Goal: Task Accomplishment & Management: Manage account settings

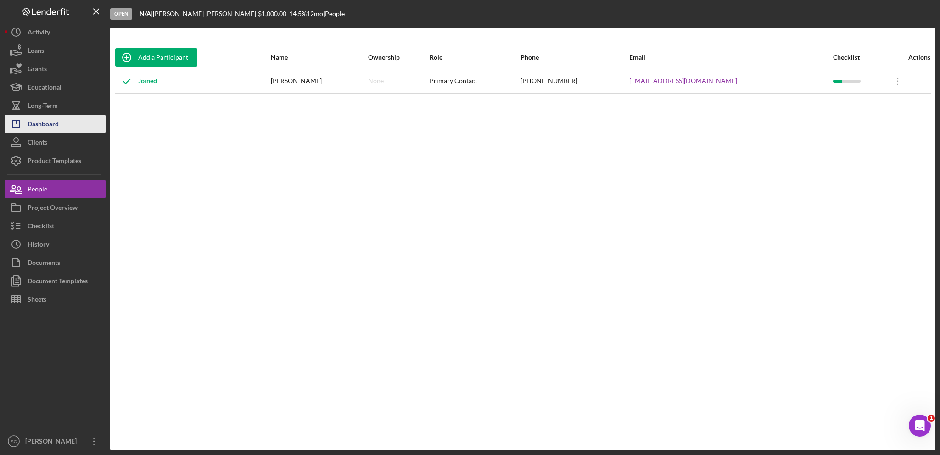
click at [45, 126] on div "Dashboard" at bounding box center [43, 125] width 31 height 21
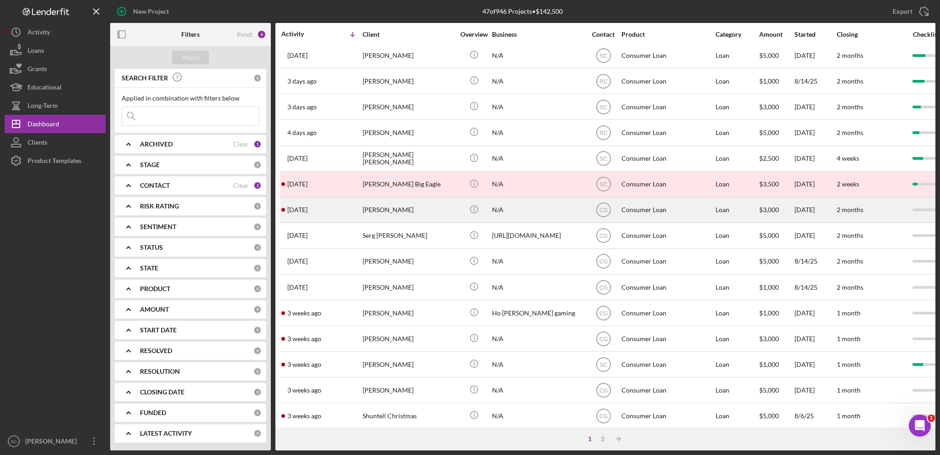
scroll to position [274, 0]
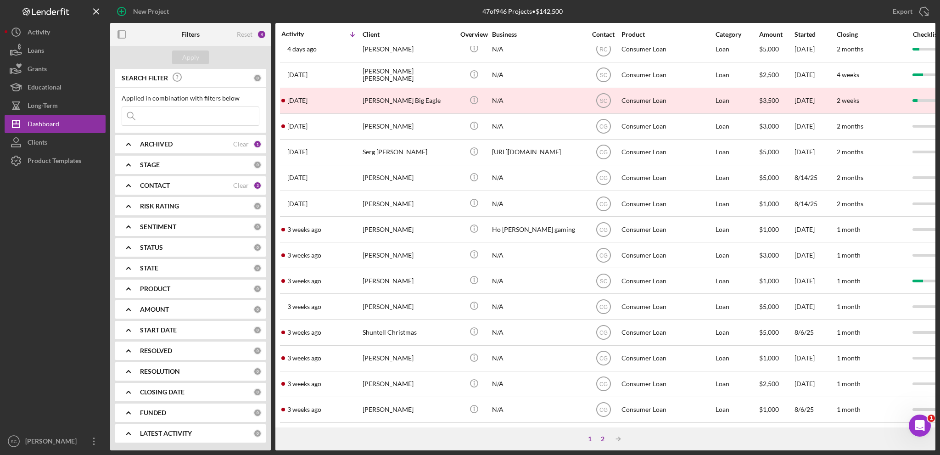
click at [602, 438] on div "2" at bounding box center [603, 438] width 13 height 7
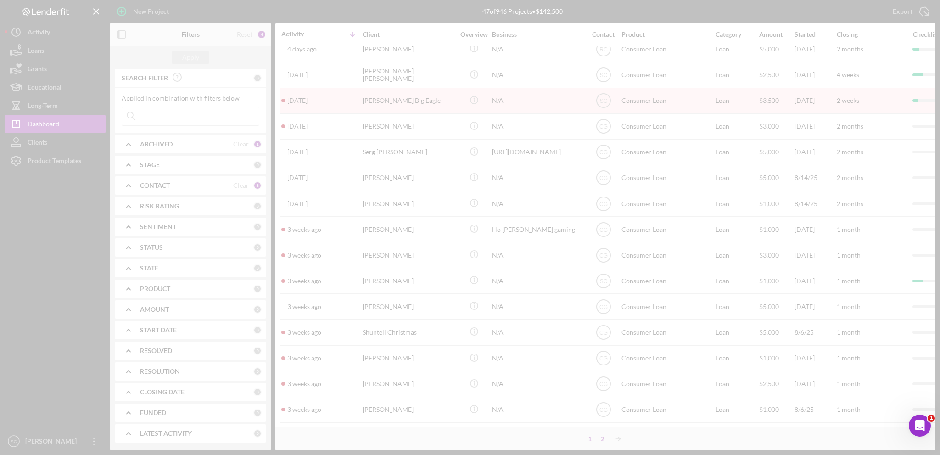
scroll to position [197, 0]
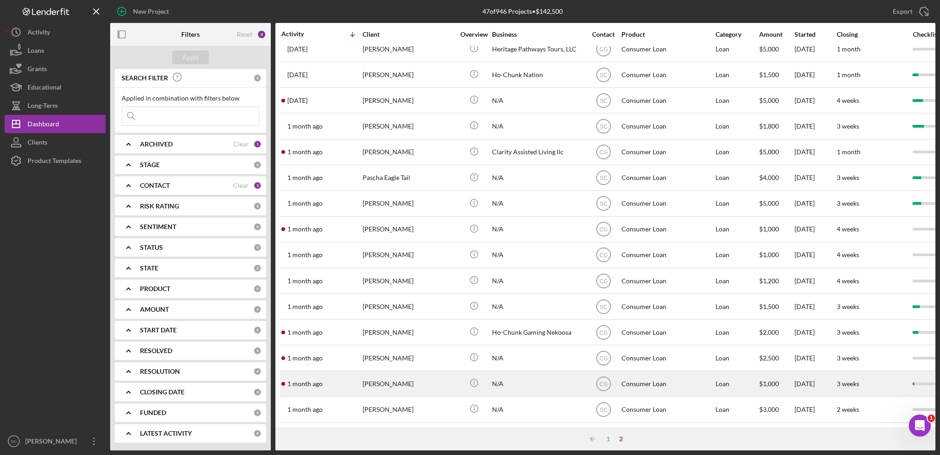
click at [356, 372] on div "[DATE] [PERSON_NAME]" at bounding box center [322, 384] width 80 height 24
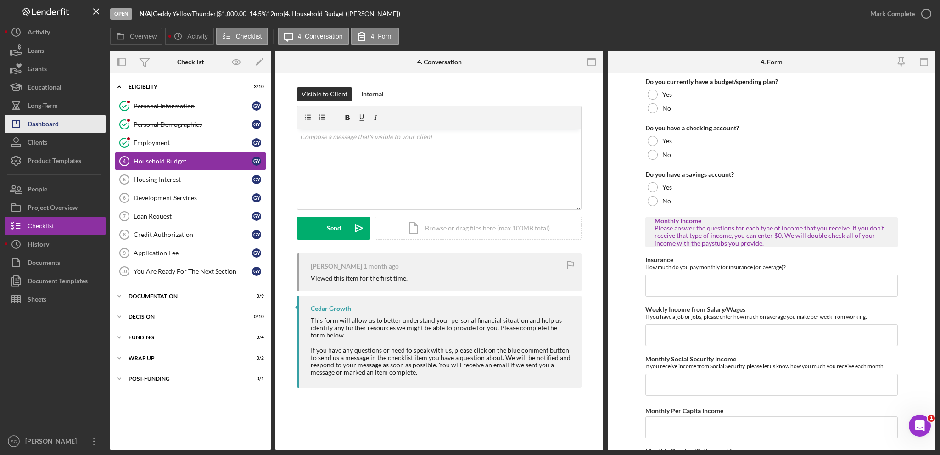
click at [26, 121] on icon "Icon/Dashboard" at bounding box center [16, 124] width 23 height 23
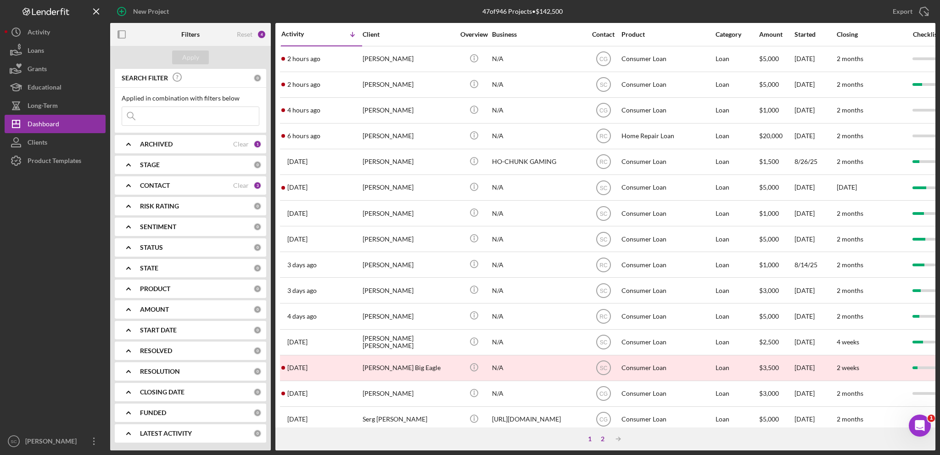
click at [604, 439] on div "2" at bounding box center [603, 438] width 13 height 7
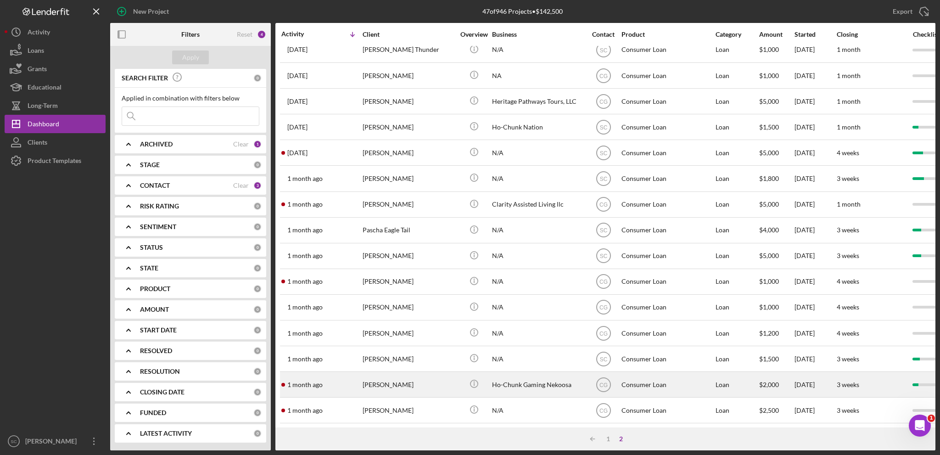
scroll to position [197, 0]
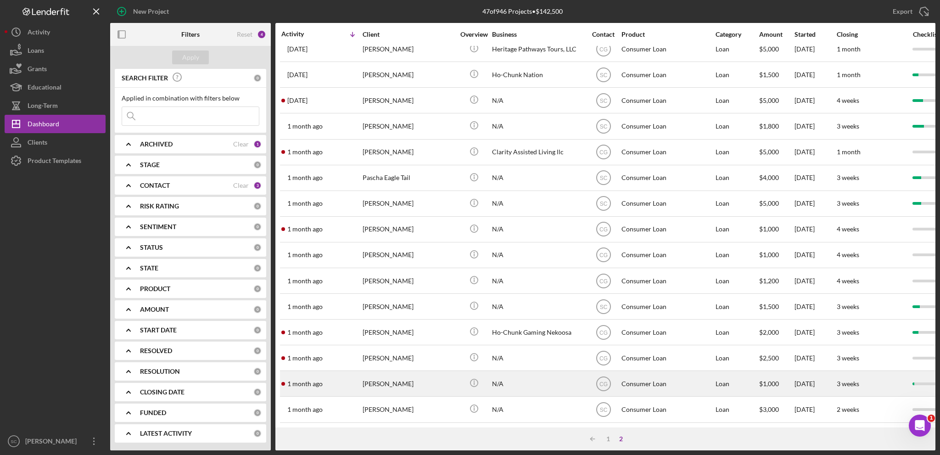
click at [371, 374] on div "[PERSON_NAME]" at bounding box center [409, 384] width 92 height 24
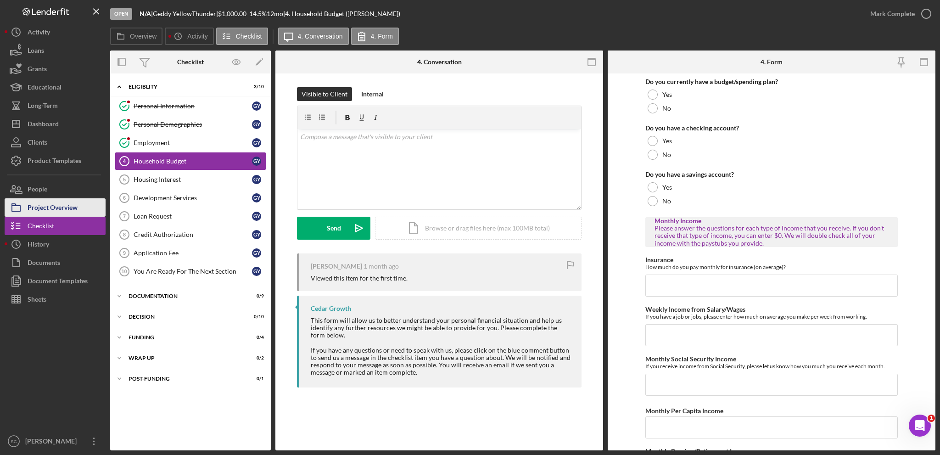
click at [66, 208] on div "Project Overview" at bounding box center [53, 208] width 50 height 21
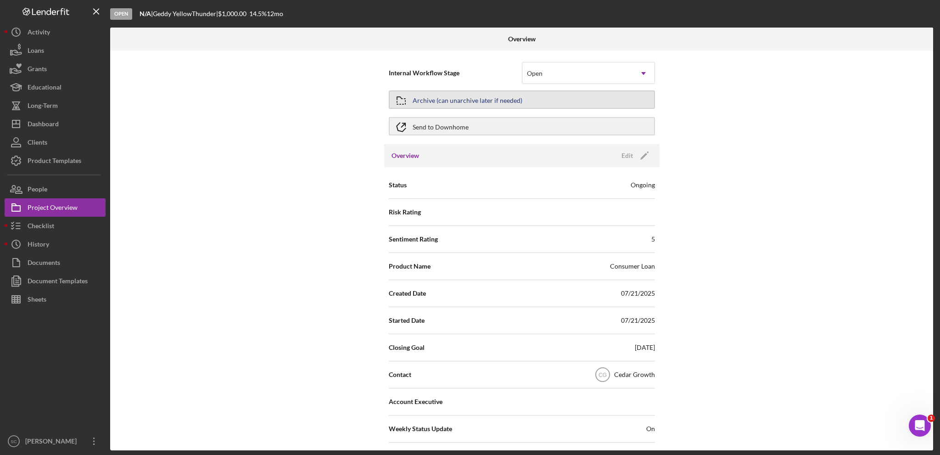
click at [444, 95] on div "Archive (can unarchive later if needed)" at bounding box center [468, 99] width 110 height 17
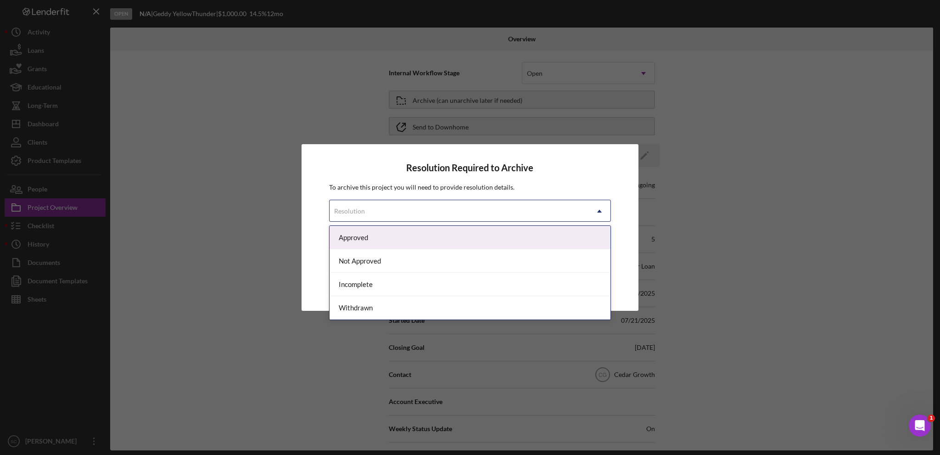
click at [414, 211] on div "Resolution" at bounding box center [459, 211] width 259 height 21
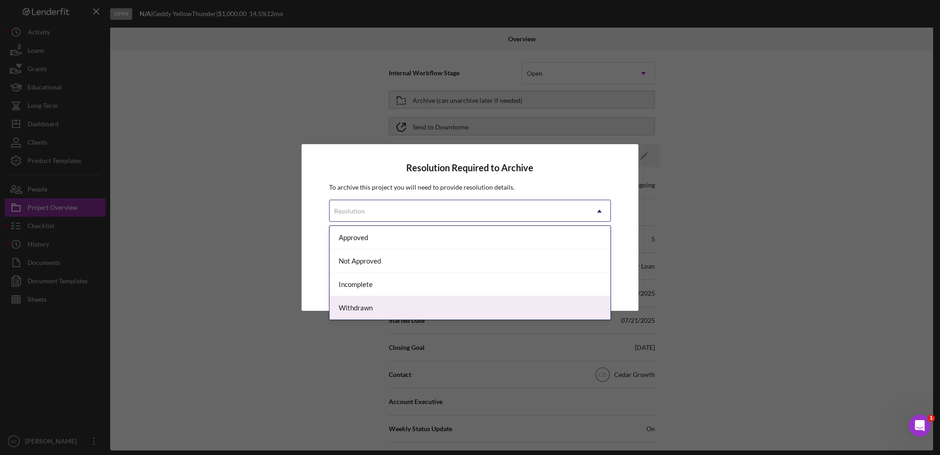
click at [369, 306] on div "Withdrawn" at bounding box center [470, 307] width 281 height 23
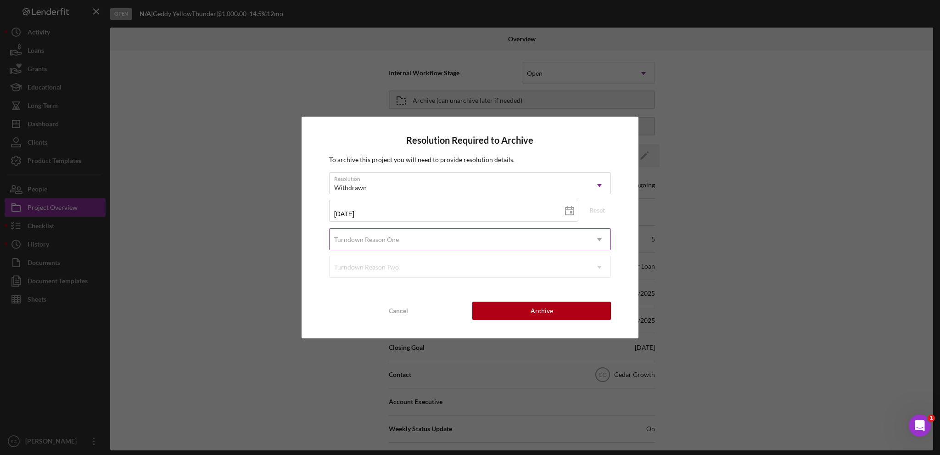
click at [378, 240] on div "Turndown Reason One" at bounding box center [366, 239] width 65 height 7
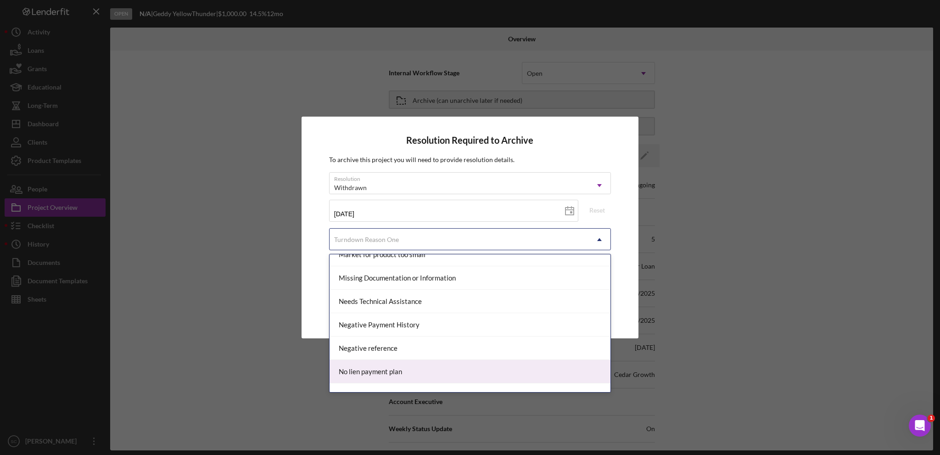
scroll to position [551, 0]
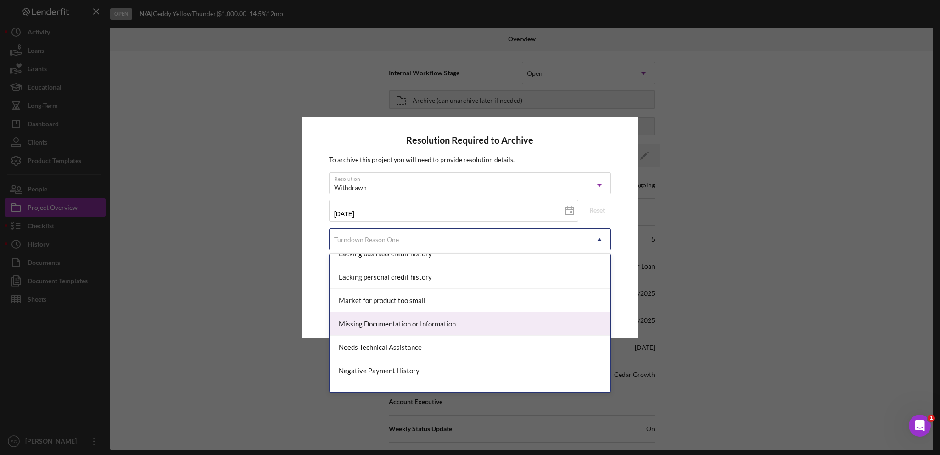
click at [391, 325] on div "Missing Documentation or Information" at bounding box center [470, 323] width 281 height 23
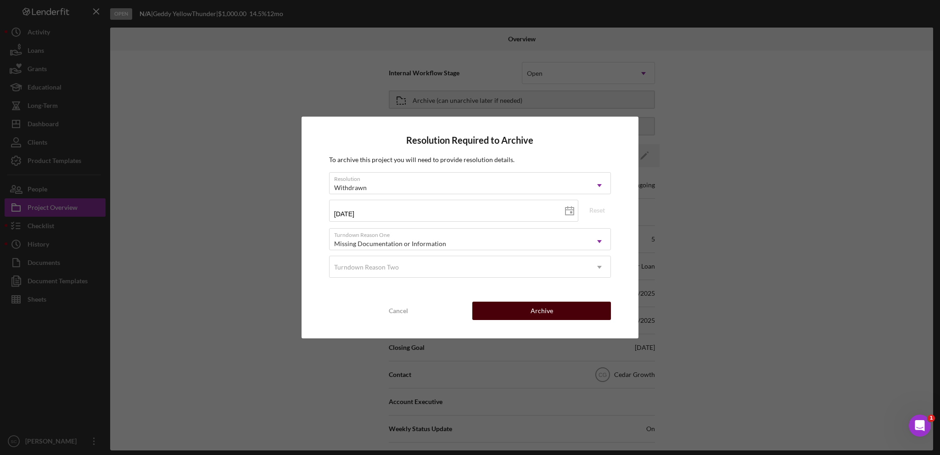
click at [514, 317] on button "Archive" at bounding box center [542, 311] width 139 height 18
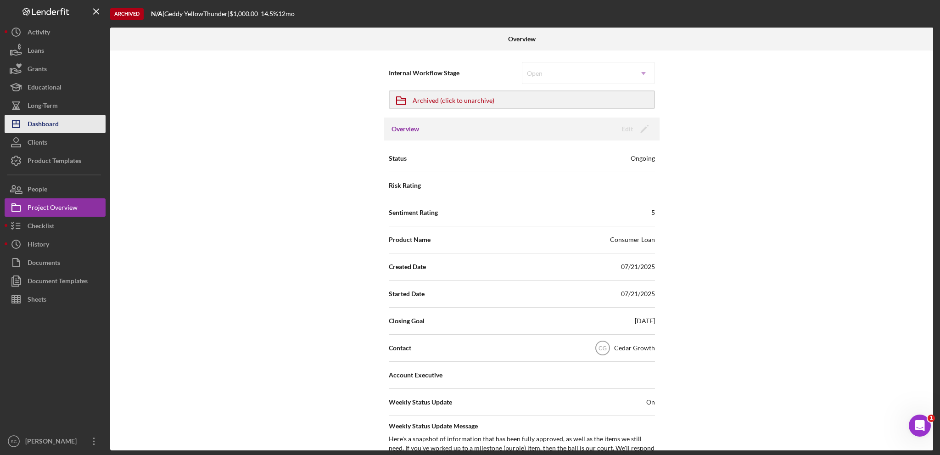
click at [54, 118] on div "Dashboard" at bounding box center [43, 125] width 31 height 21
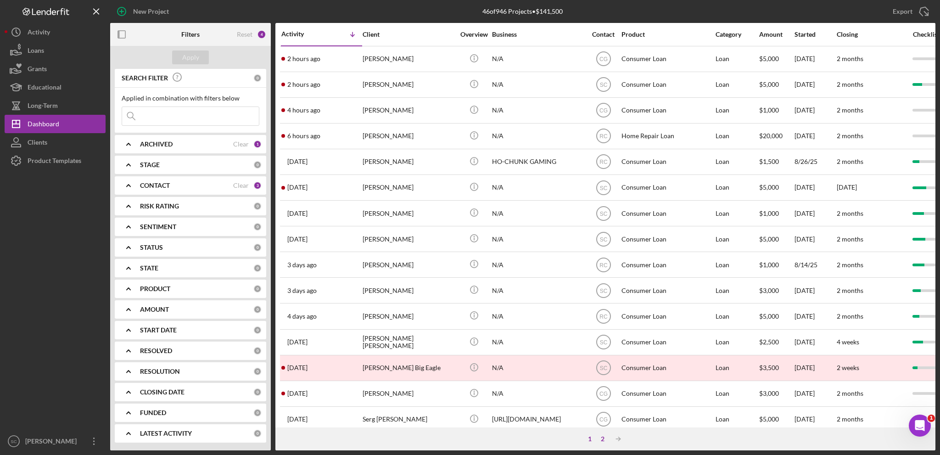
click at [600, 437] on div "2" at bounding box center [603, 438] width 13 height 7
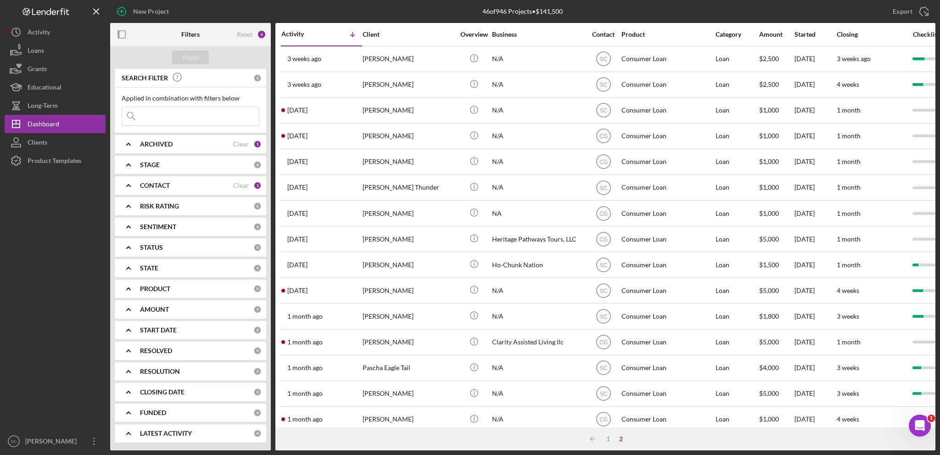
scroll to position [171, 0]
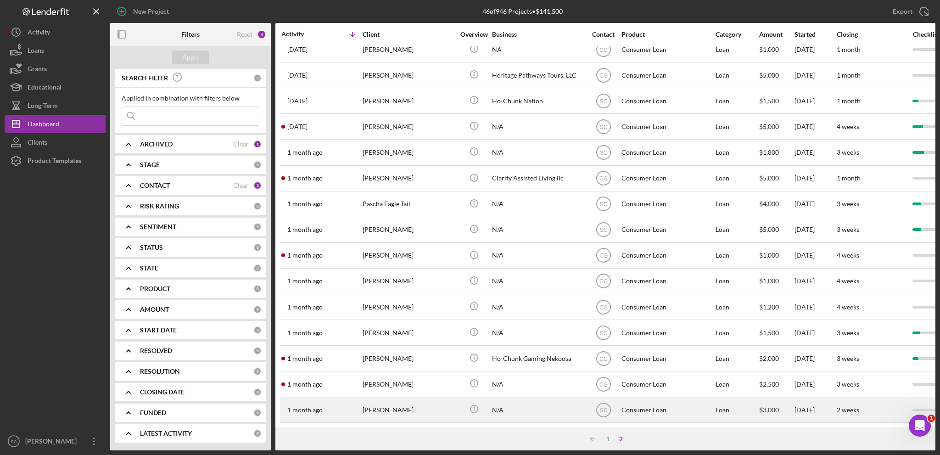
click at [319, 406] on time "1 month ago" at bounding box center [304, 409] width 35 height 7
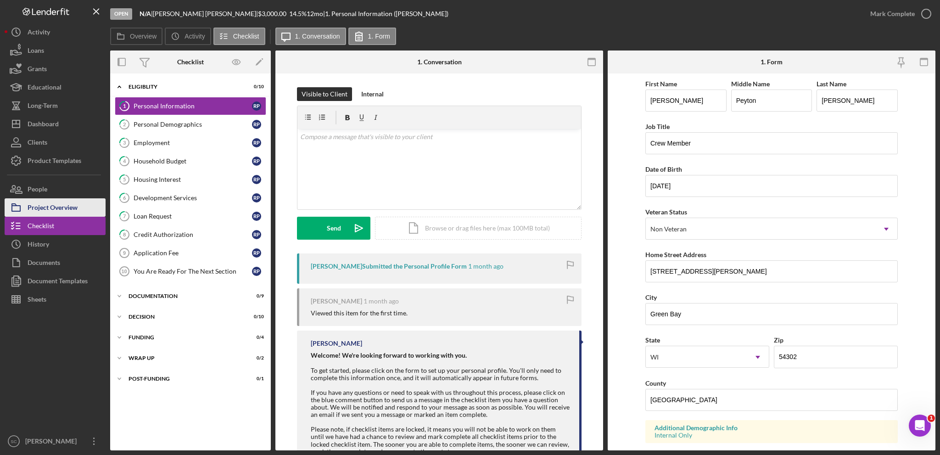
click at [51, 207] on div "Project Overview" at bounding box center [53, 208] width 50 height 21
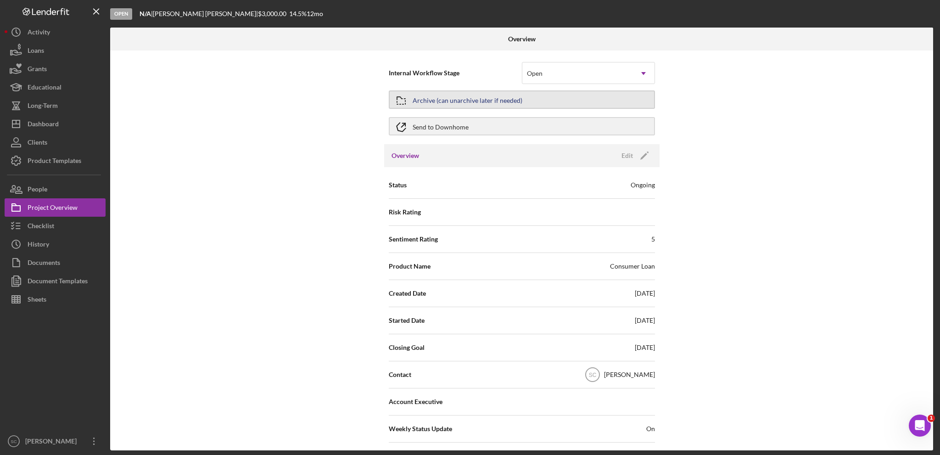
click at [449, 99] on div "Archive (can unarchive later if needed)" at bounding box center [468, 99] width 110 height 17
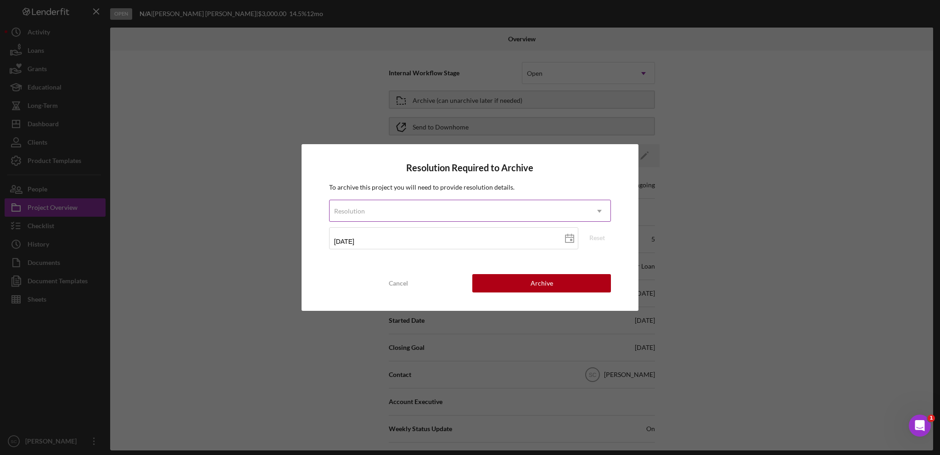
click at [427, 208] on div "Resolution" at bounding box center [459, 211] width 259 height 21
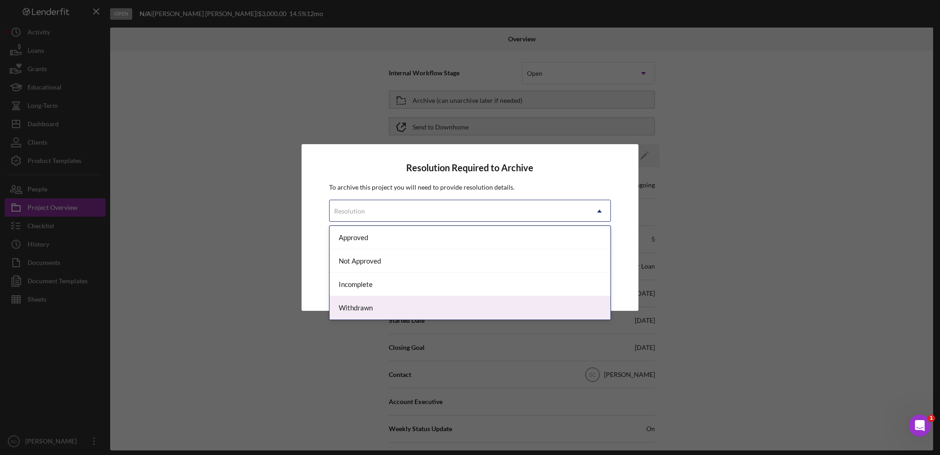
click at [355, 304] on div "Withdrawn" at bounding box center [470, 307] width 281 height 23
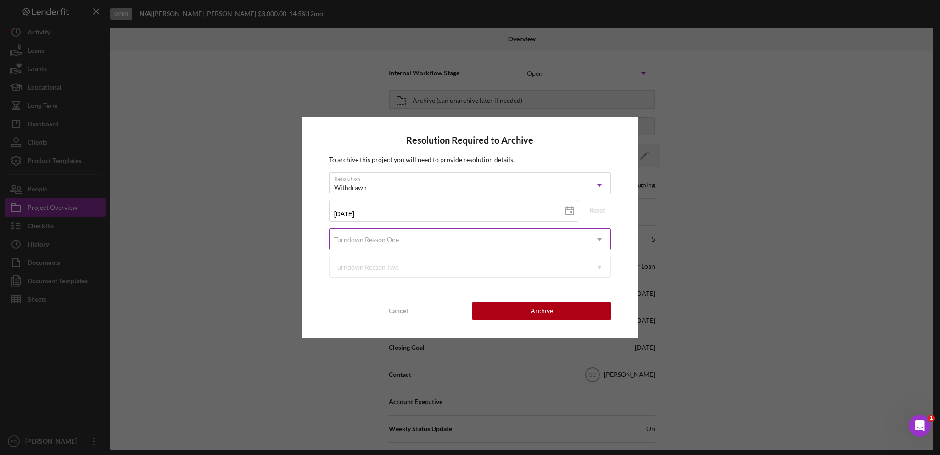
click at [378, 241] on div "Turndown Reason One" at bounding box center [366, 239] width 65 height 7
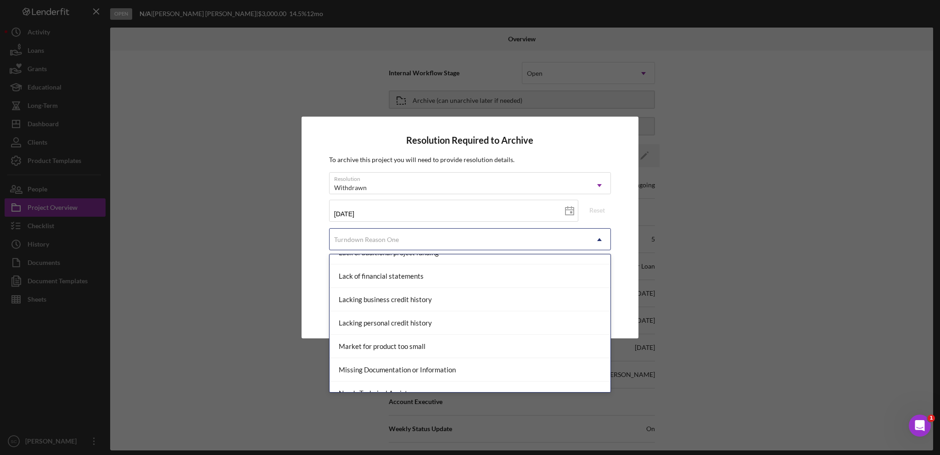
scroll to position [551, 0]
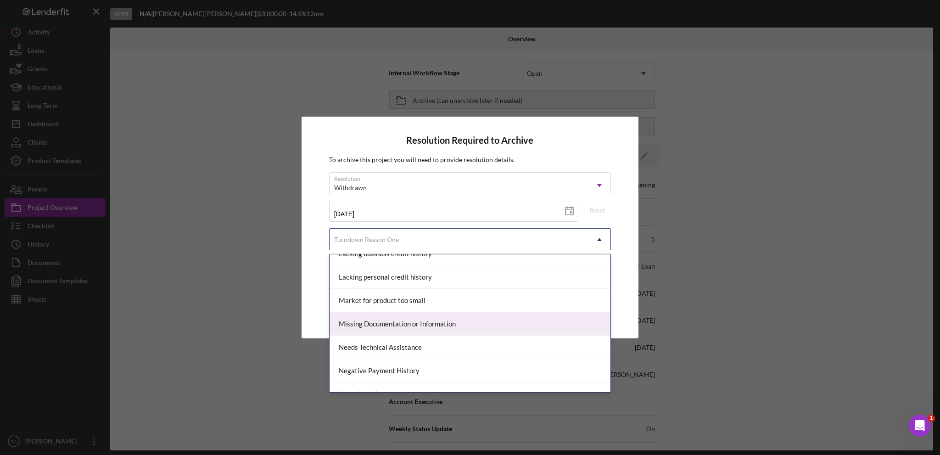
click at [384, 312] on div "Missing Documentation or Information" at bounding box center [470, 323] width 281 height 23
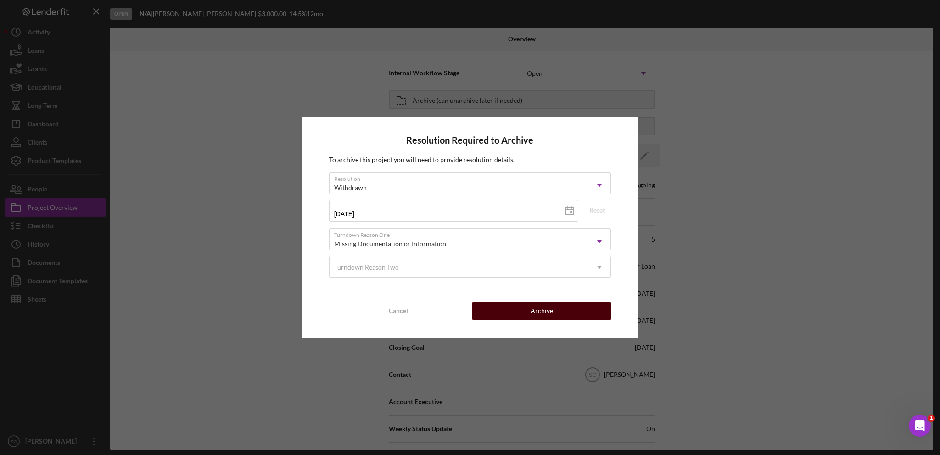
click at [527, 317] on button "Archive" at bounding box center [542, 311] width 139 height 18
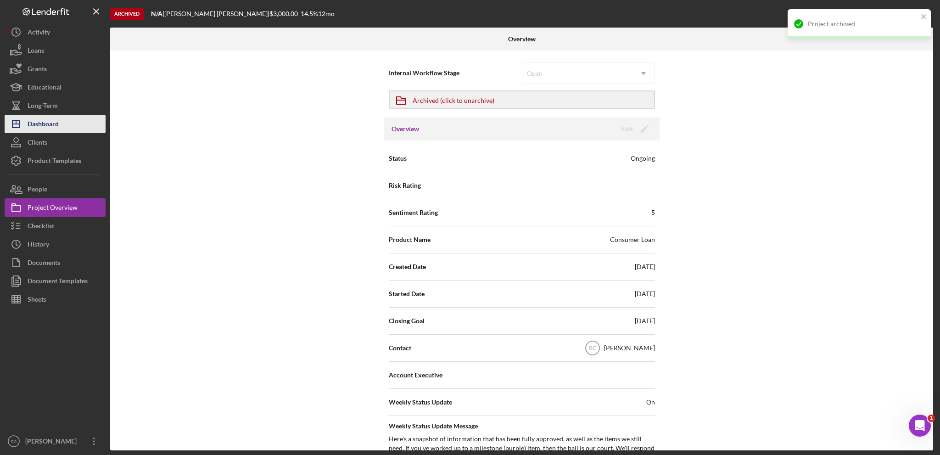
click at [50, 126] on div "Dashboard" at bounding box center [43, 125] width 31 height 21
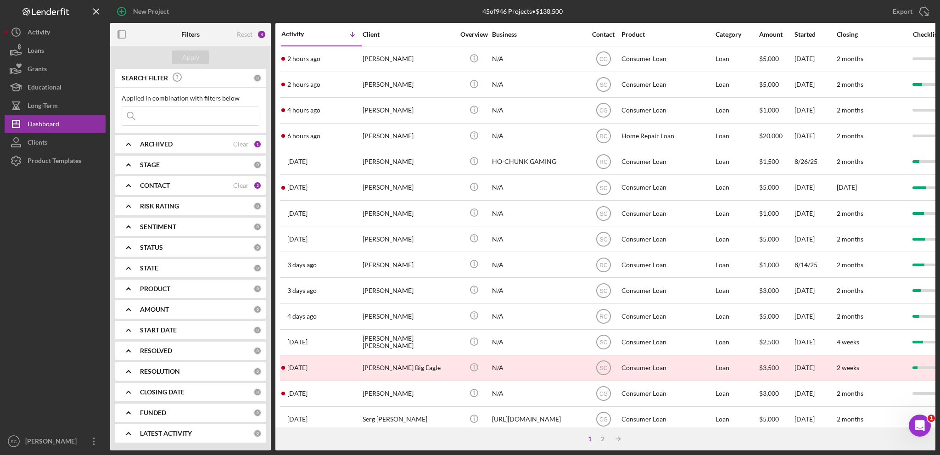
click at [605, 435] on div "1 2 Icon/Table Sort Arrow" at bounding box center [606, 439] width 660 height 23
click at [601, 435] on div "2" at bounding box center [603, 438] width 13 height 7
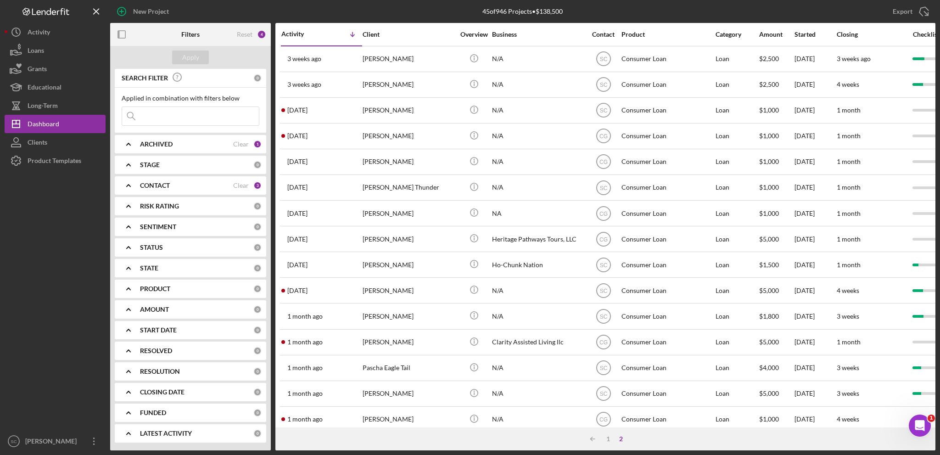
scroll to position [145, 0]
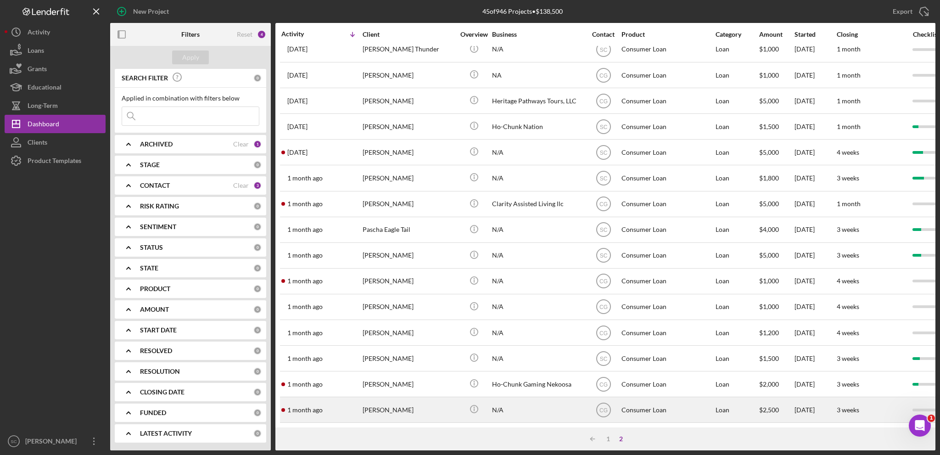
click at [344, 398] on div "[DATE] [PERSON_NAME]" at bounding box center [322, 410] width 80 height 24
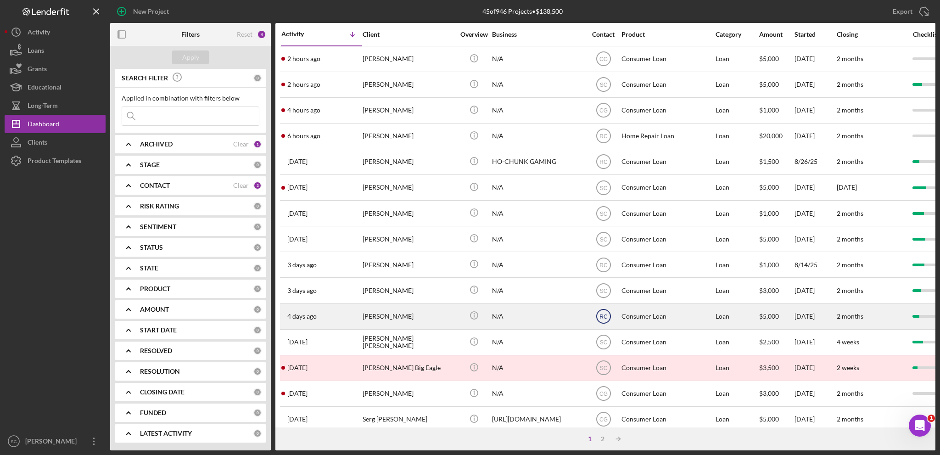
scroll to position [230, 0]
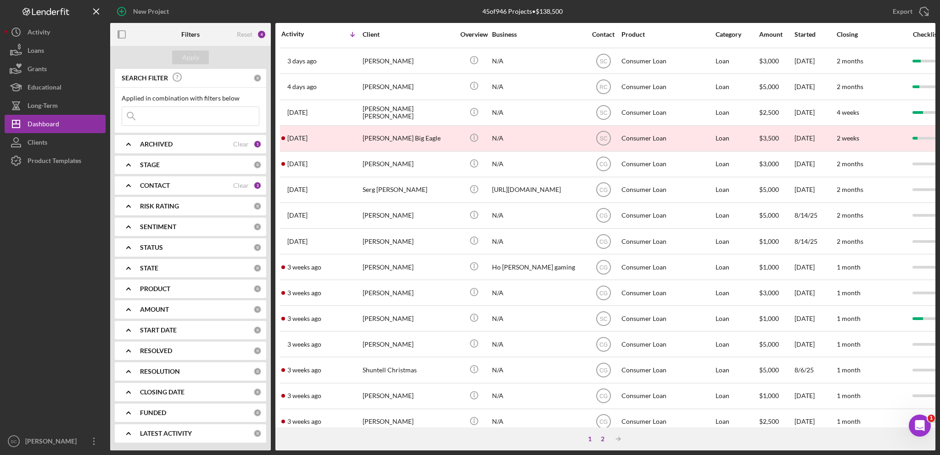
click at [602, 438] on div "2" at bounding box center [603, 438] width 13 height 7
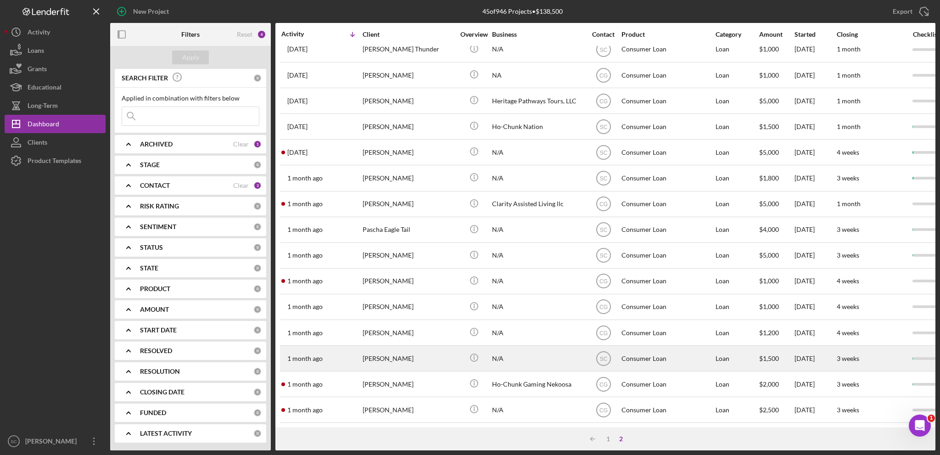
scroll to position [145, 0]
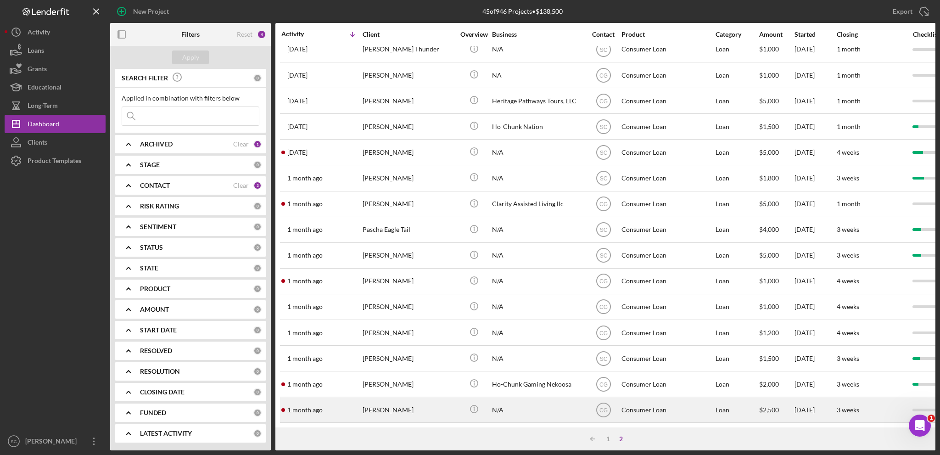
click at [392, 398] on div "[PERSON_NAME]" at bounding box center [409, 410] width 92 height 24
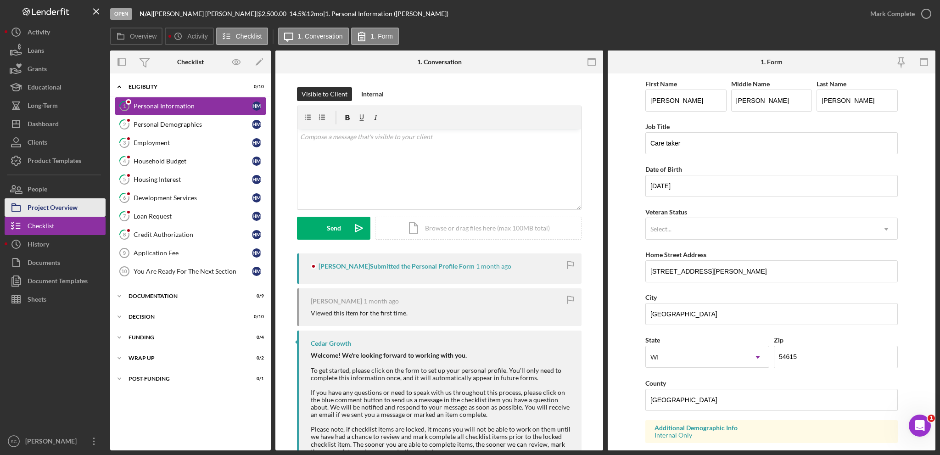
click at [46, 207] on div "Project Overview" at bounding box center [53, 208] width 50 height 21
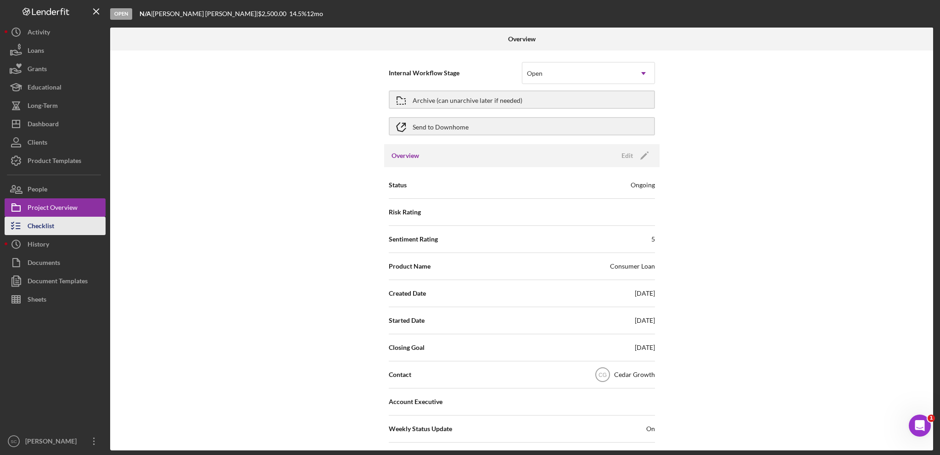
click at [43, 222] on div "Checklist" at bounding box center [41, 227] width 27 height 21
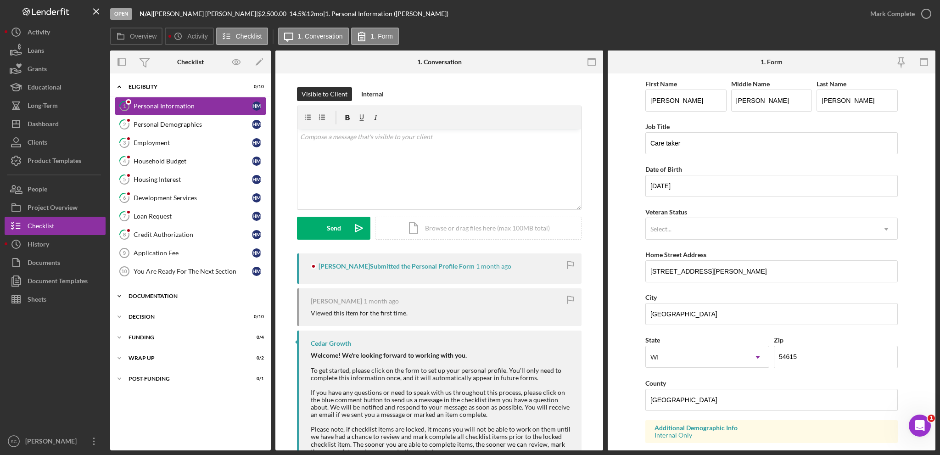
click at [115, 291] on icon "Icon/Expander" at bounding box center [119, 296] width 18 height 18
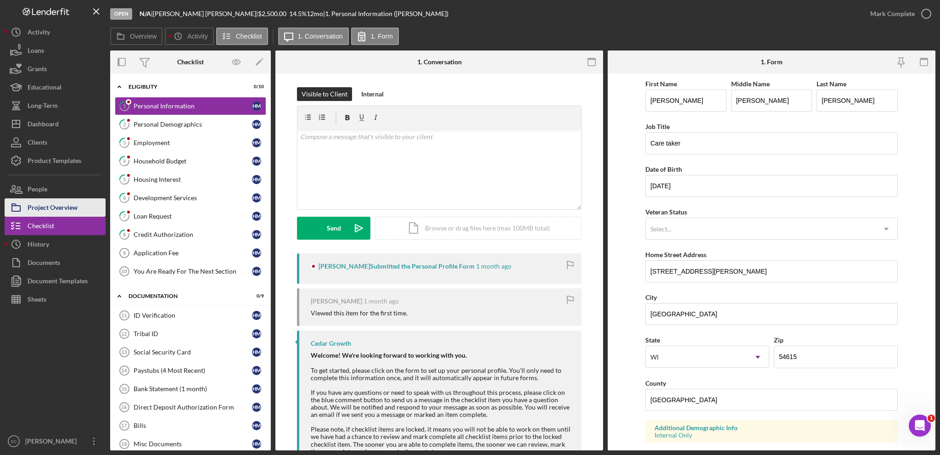
click at [65, 209] on div "Project Overview" at bounding box center [53, 208] width 50 height 21
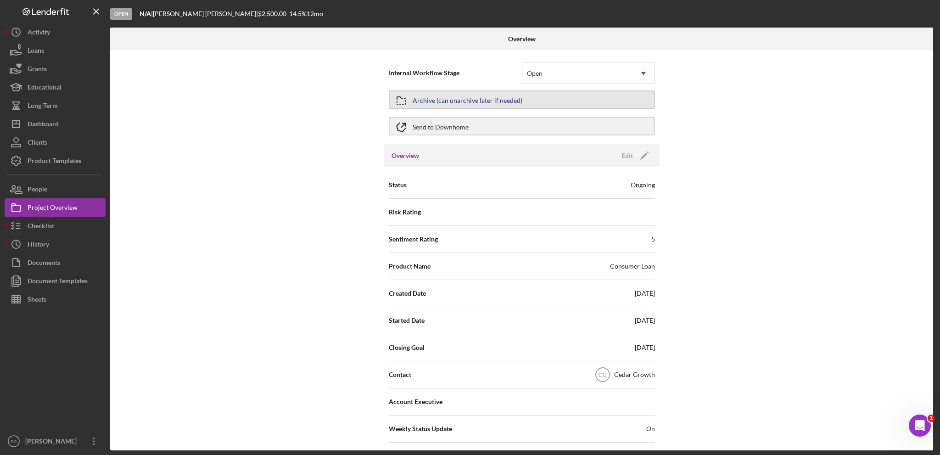
click at [455, 102] on div "Archive (can unarchive later if needed)" at bounding box center [468, 99] width 110 height 17
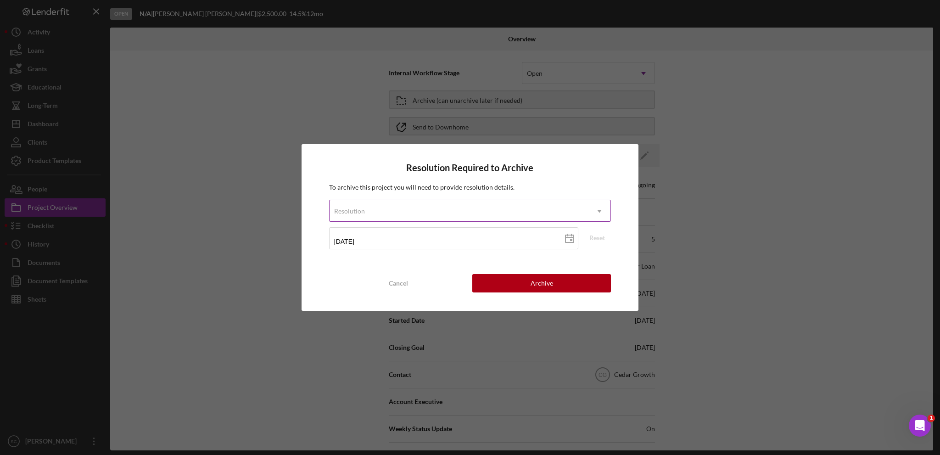
click at [420, 211] on div "Resolution" at bounding box center [459, 211] width 259 height 21
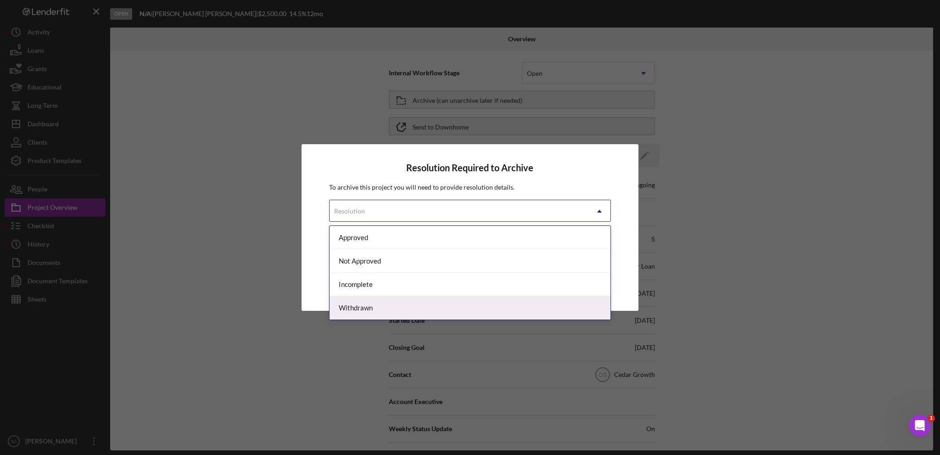
click at [373, 309] on div "Withdrawn" at bounding box center [470, 307] width 281 height 23
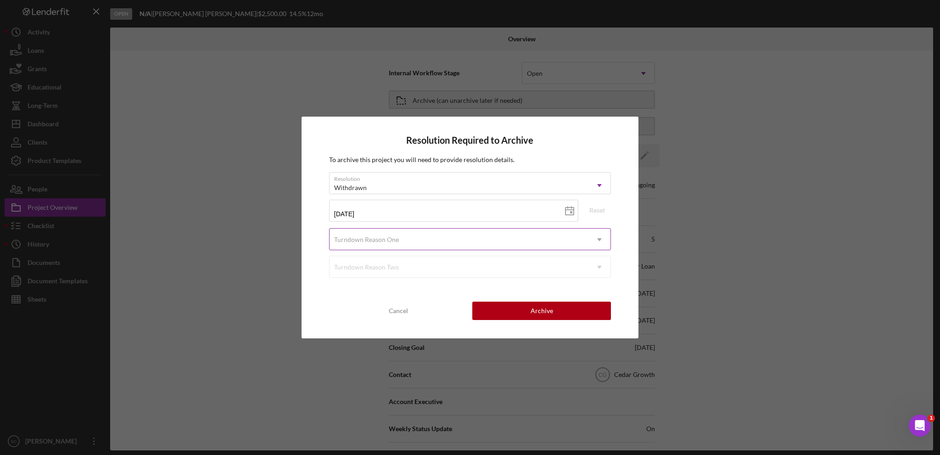
click at [397, 241] on div "Turndown Reason One" at bounding box center [366, 239] width 65 height 7
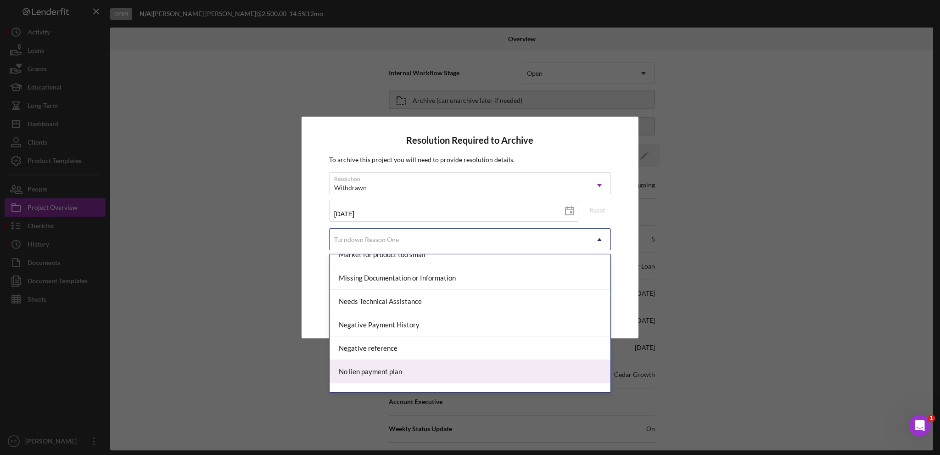
scroll to position [551, 0]
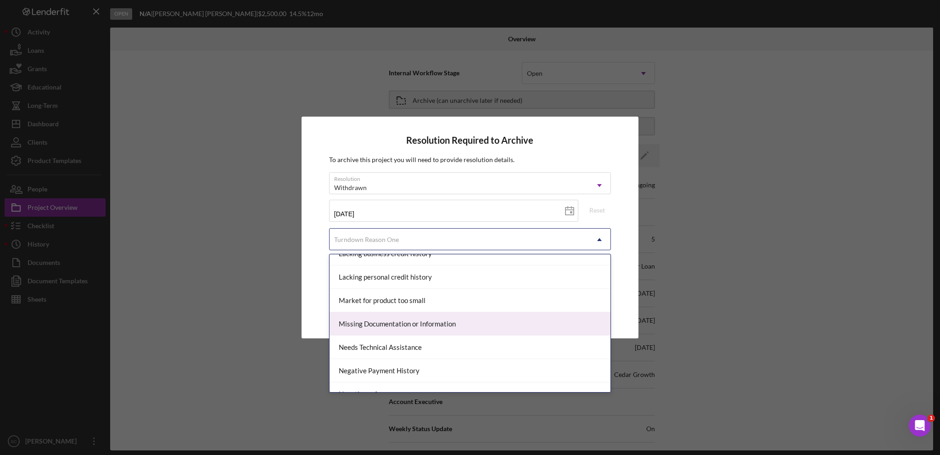
click at [388, 325] on div "Missing Documentation or Information" at bounding box center [470, 323] width 281 height 23
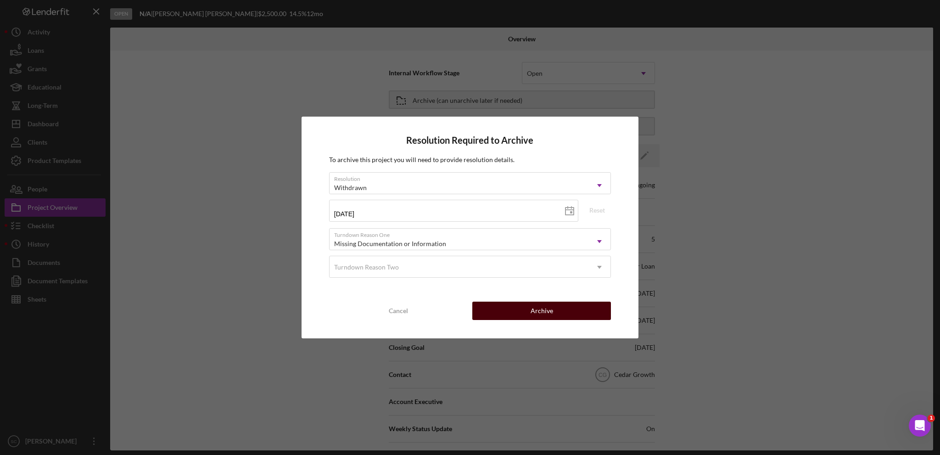
click at [516, 314] on button "Archive" at bounding box center [542, 311] width 139 height 18
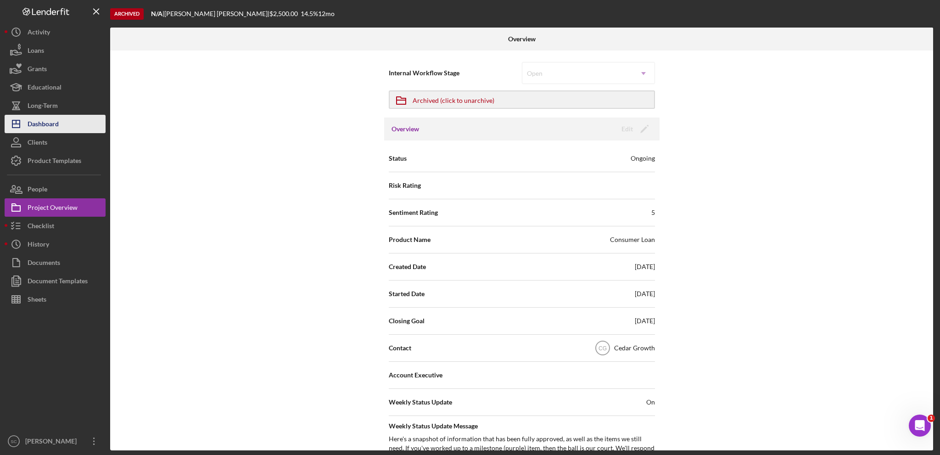
click at [62, 118] on button "Icon/Dashboard Dashboard" at bounding box center [55, 124] width 101 height 18
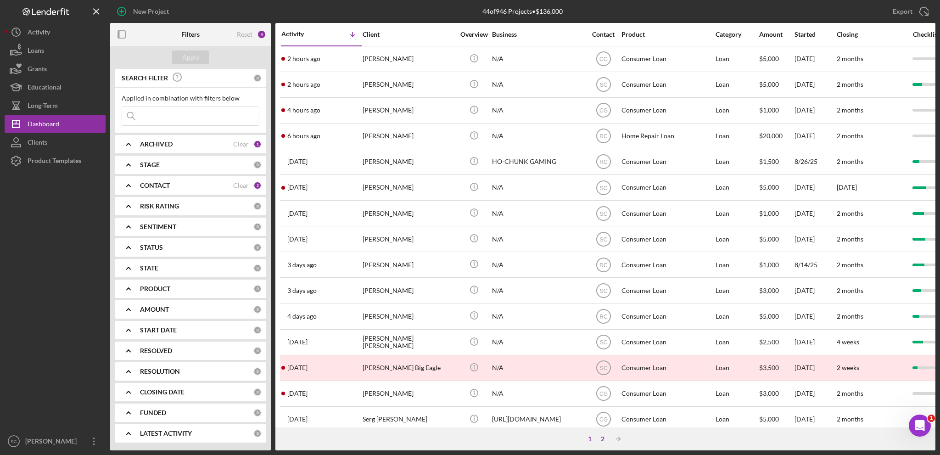
click at [601, 439] on div "2" at bounding box center [603, 438] width 13 height 7
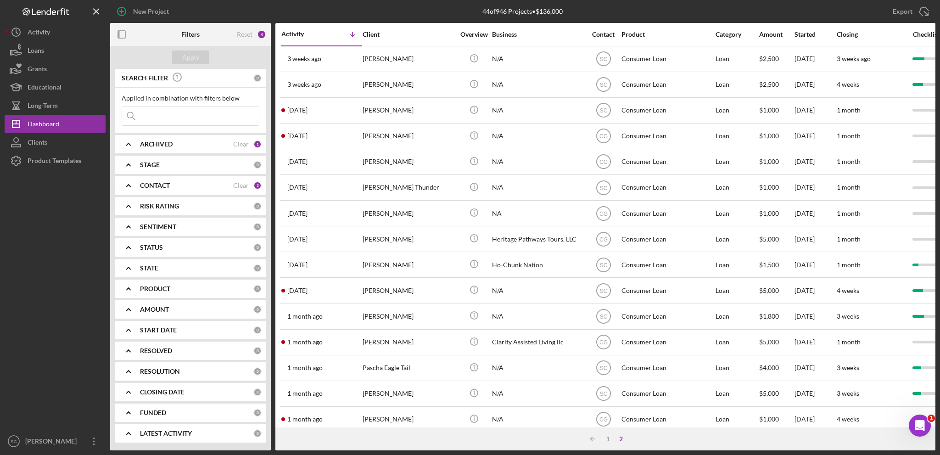
scroll to position [119, 0]
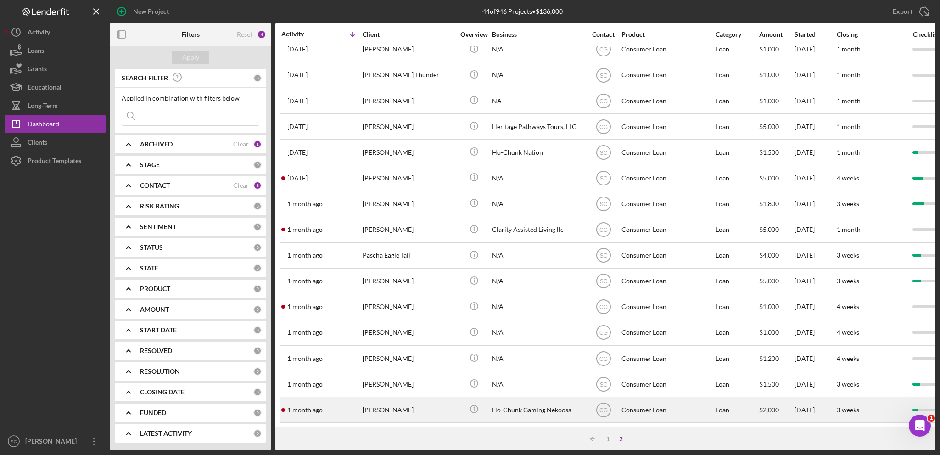
click at [377, 401] on div "[PERSON_NAME]" at bounding box center [409, 410] width 92 height 24
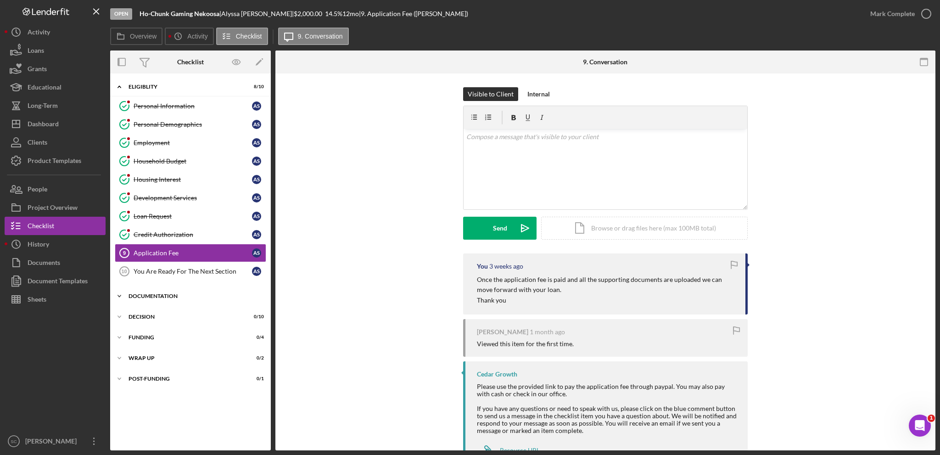
click at [120, 295] on icon "Icon/Expander" at bounding box center [119, 296] width 18 height 18
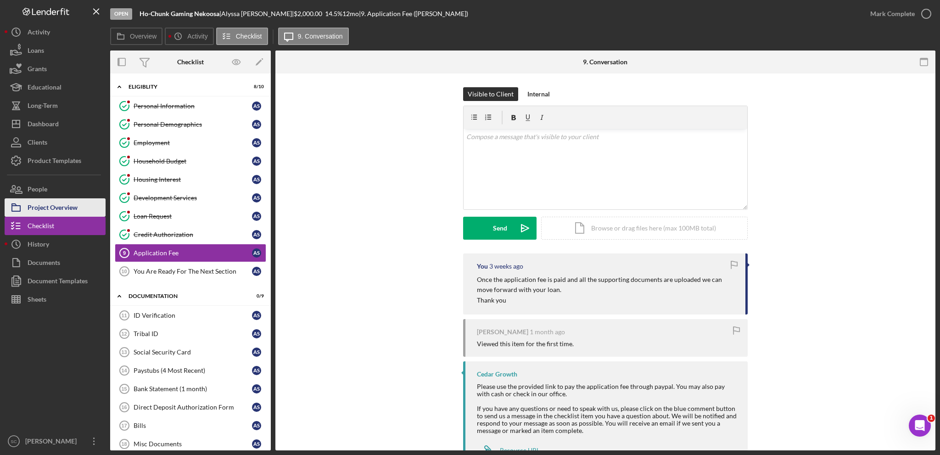
click at [59, 213] on div "Project Overview" at bounding box center [53, 208] width 50 height 21
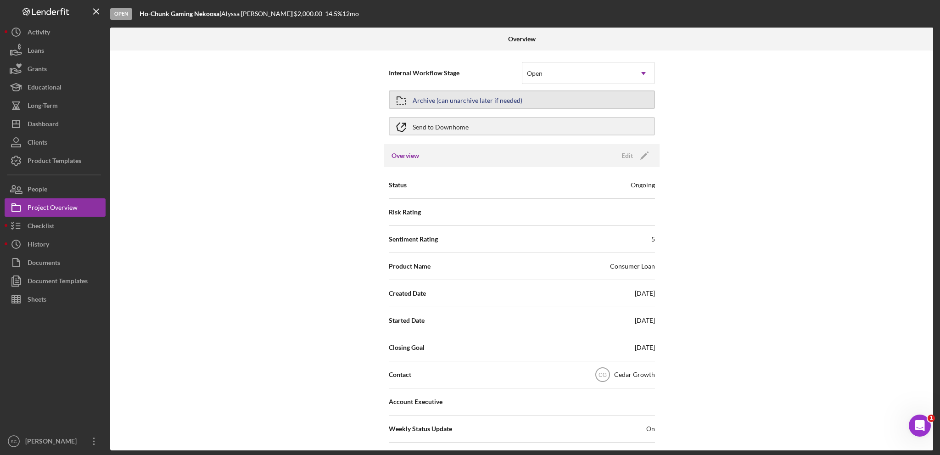
click at [476, 94] on div "Archive (can unarchive later if needed)" at bounding box center [468, 99] width 110 height 17
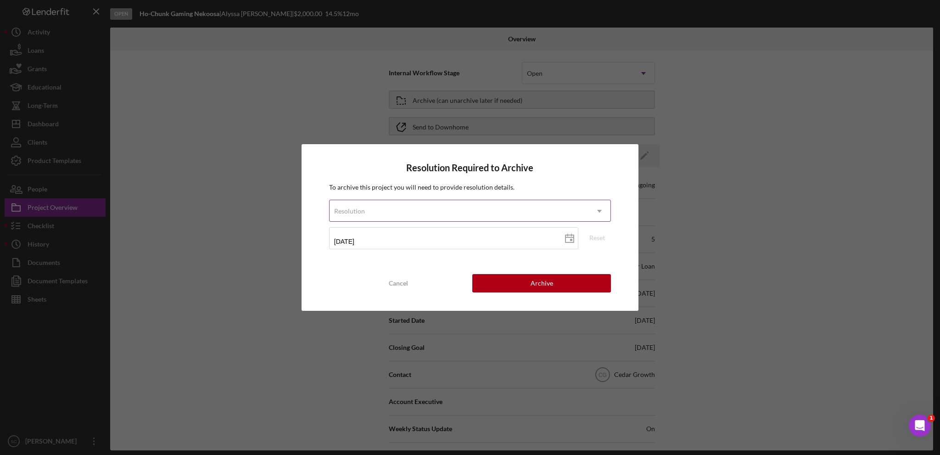
click at [426, 211] on div "Resolution" at bounding box center [459, 211] width 259 height 21
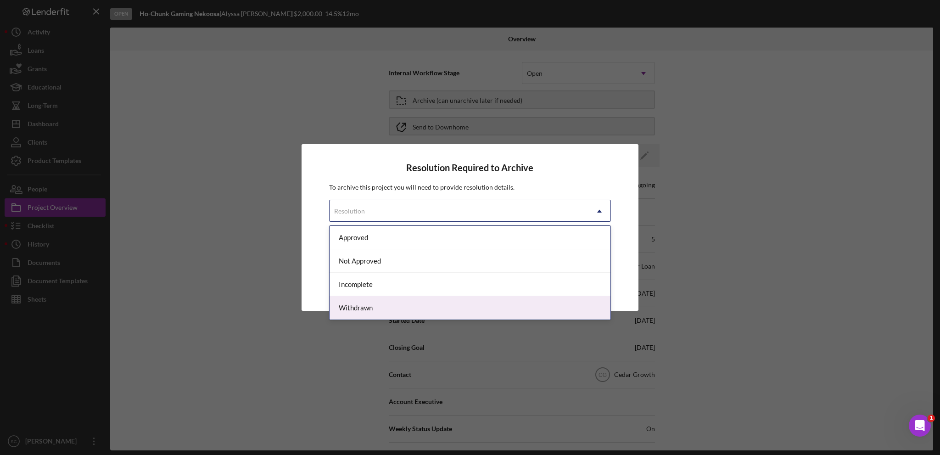
click at [366, 307] on div "Withdrawn" at bounding box center [470, 307] width 281 height 23
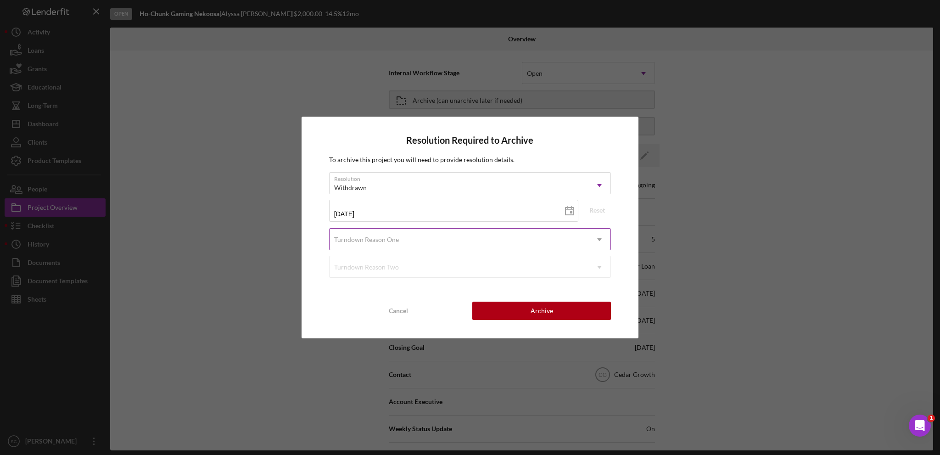
click at [360, 241] on div "Turndown Reason One" at bounding box center [366, 239] width 65 height 7
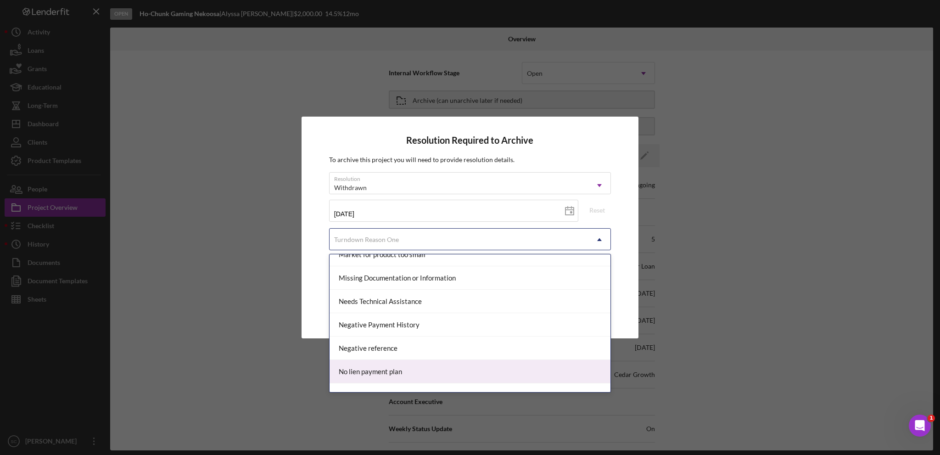
scroll to position [551, 0]
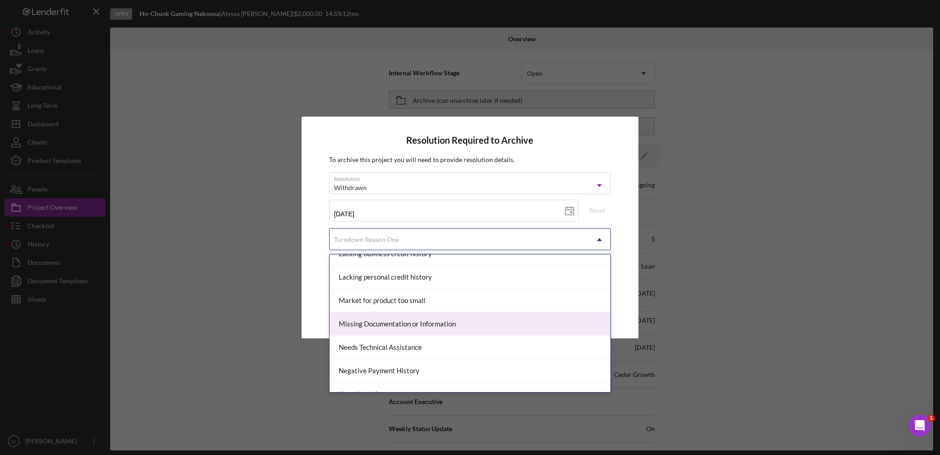
click at [385, 317] on div "Missing Documentation or Information" at bounding box center [470, 323] width 281 height 23
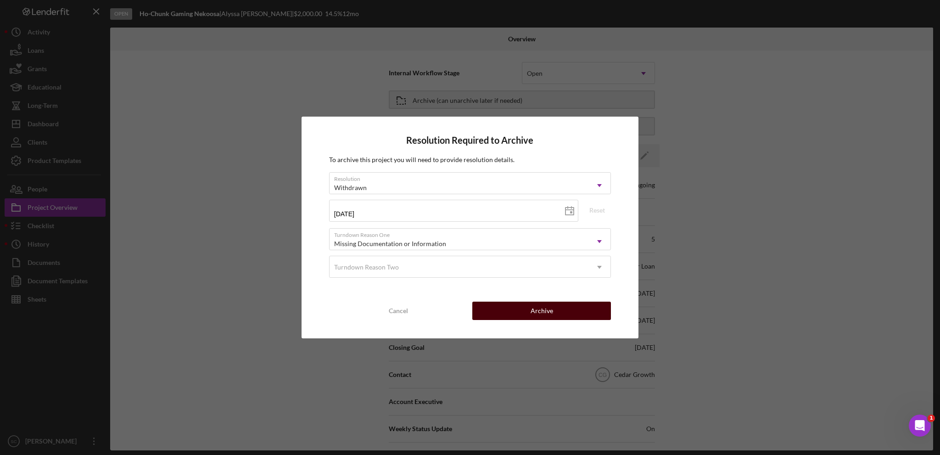
click at [508, 317] on button "Archive" at bounding box center [542, 311] width 139 height 18
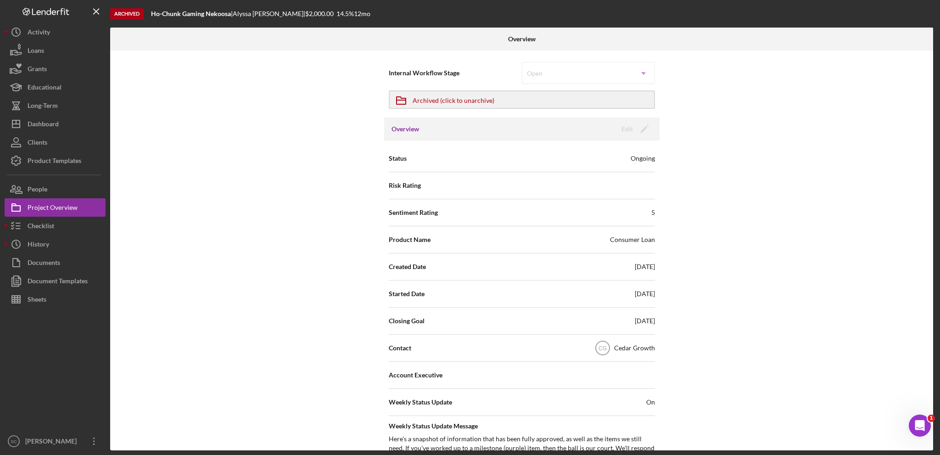
click at [846, 285] on div "Internal Workflow Stage Open Icon/Dropdown Arrow Icon/Archived Archived (click …" at bounding box center [521, 251] width 823 height 400
click at [38, 124] on div "Dashboard" at bounding box center [43, 125] width 31 height 21
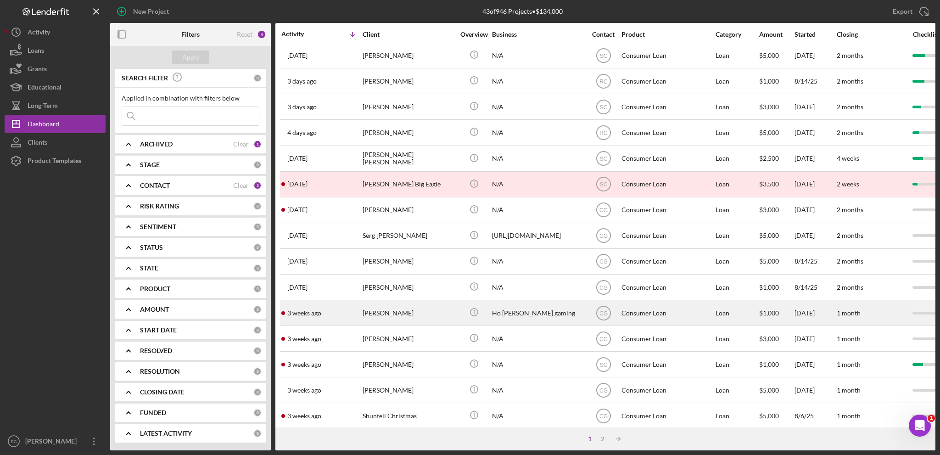
scroll to position [274, 0]
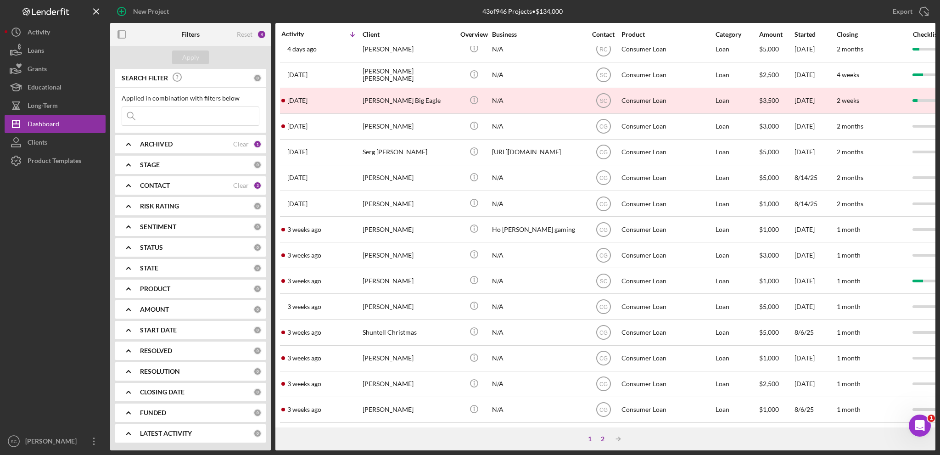
click at [605, 437] on div "2" at bounding box center [603, 438] width 13 height 7
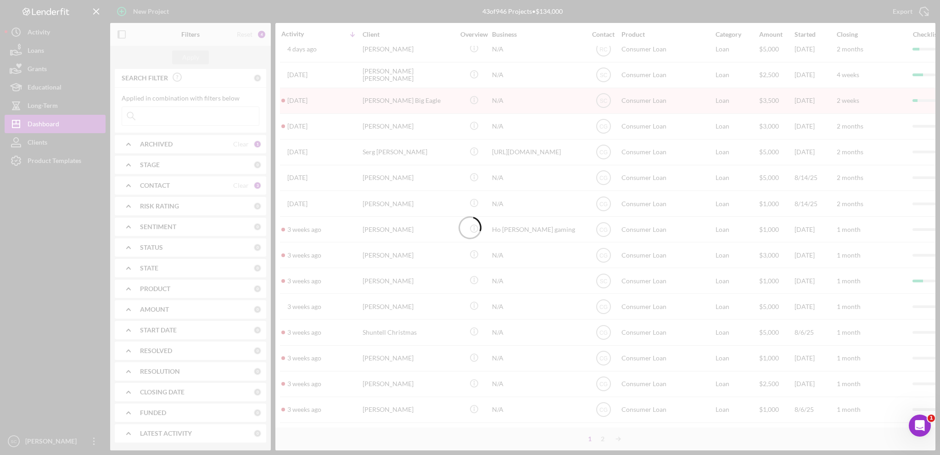
scroll to position [94, 0]
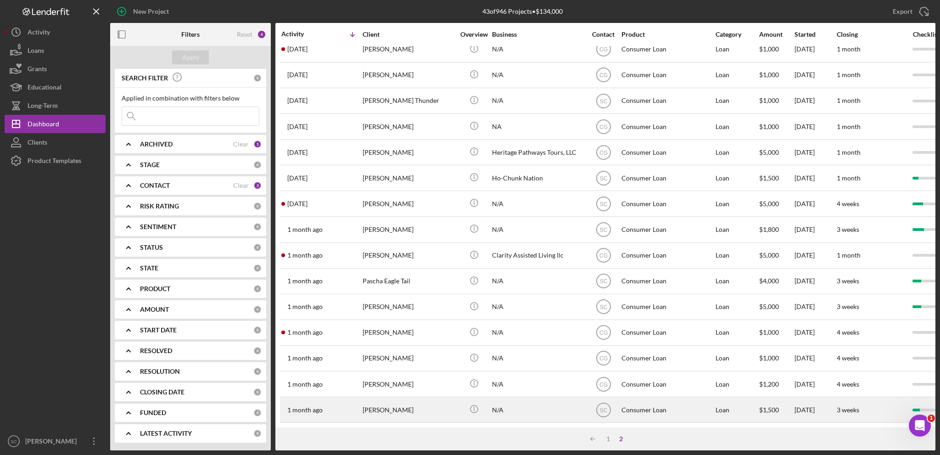
click at [370, 402] on div "[PERSON_NAME]" at bounding box center [409, 410] width 92 height 24
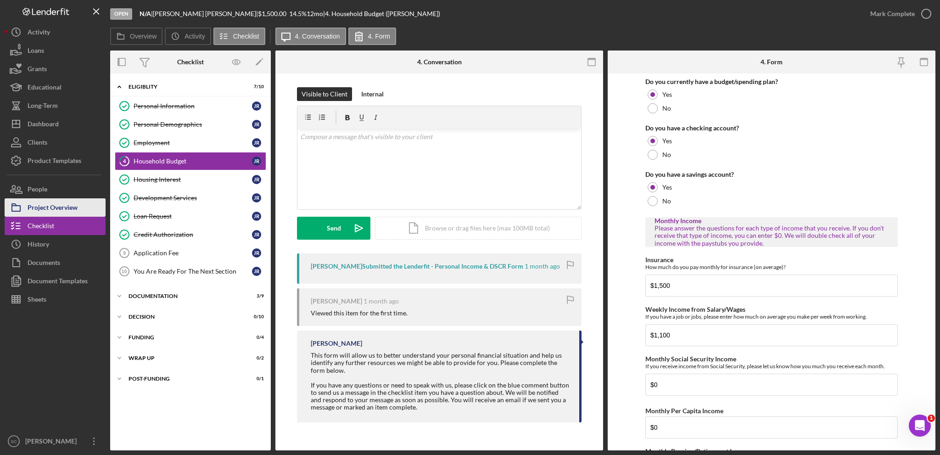
click at [68, 210] on div "Project Overview" at bounding box center [53, 208] width 50 height 21
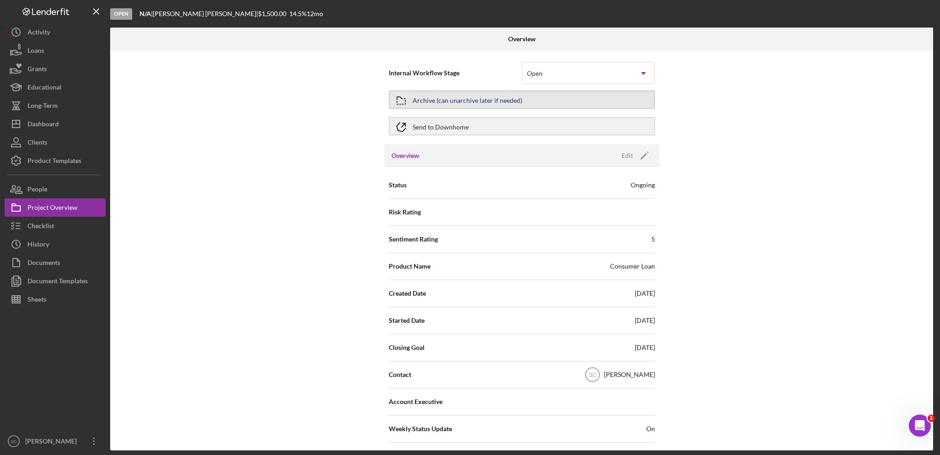
click at [453, 102] on div "Archive (can unarchive later if needed)" at bounding box center [468, 99] width 110 height 17
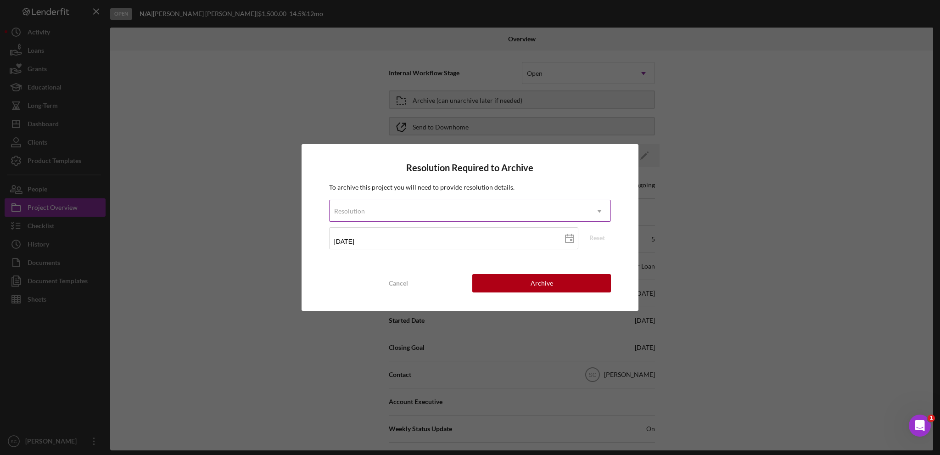
click at [396, 211] on div "Resolution" at bounding box center [459, 211] width 259 height 21
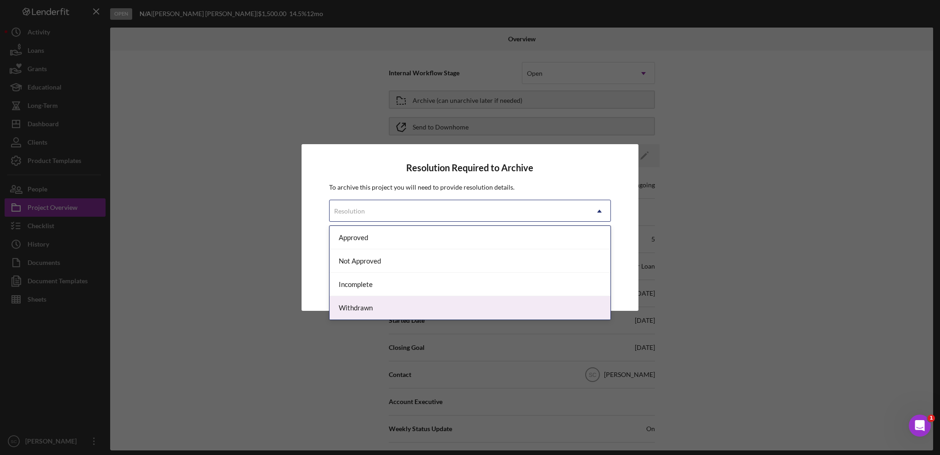
click at [370, 309] on div "Withdrawn" at bounding box center [470, 307] width 281 height 23
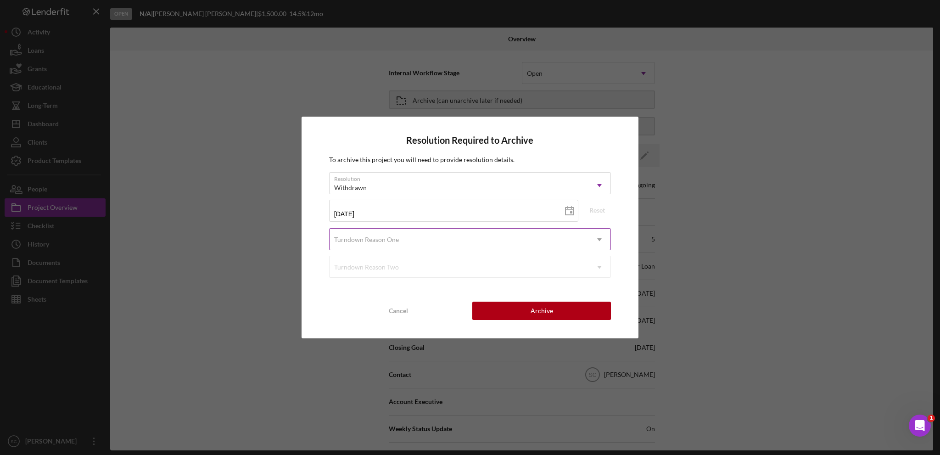
click at [368, 239] on div "Turndown Reason One" at bounding box center [366, 239] width 65 height 7
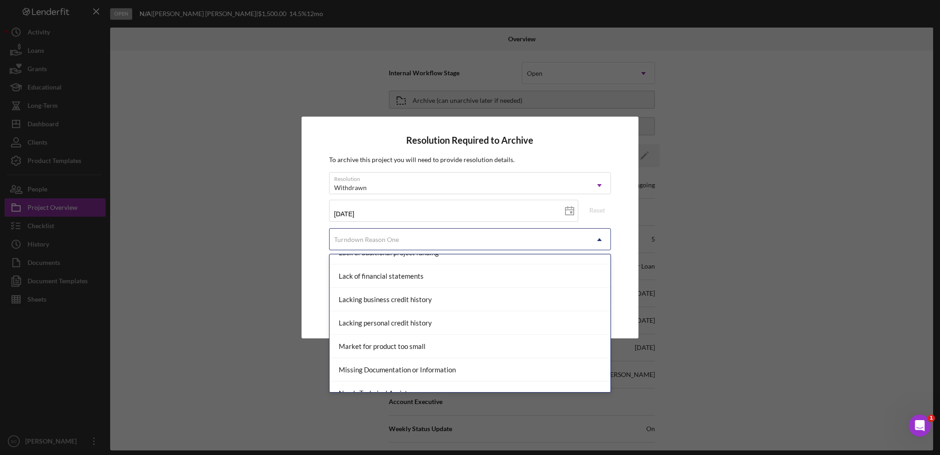
scroll to position [551, 0]
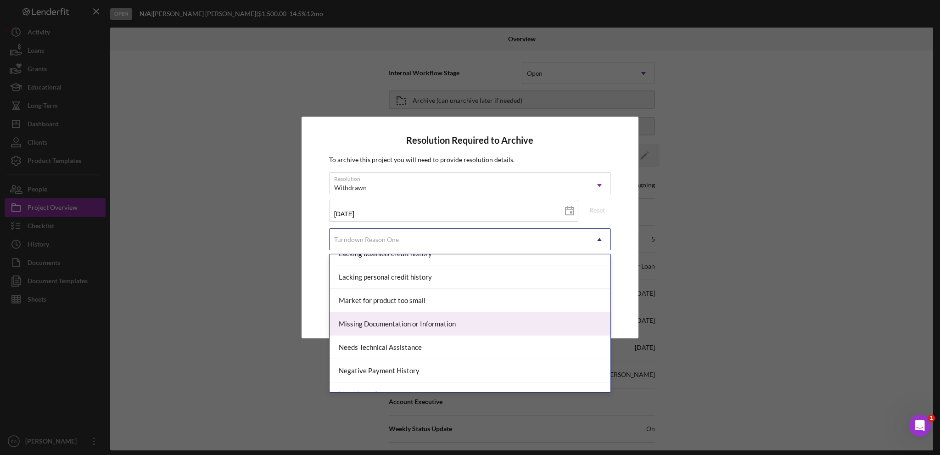
click at [384, 317] on div "Missing Documentation or Information" at bounding box center [470, 323] width 281 height 23
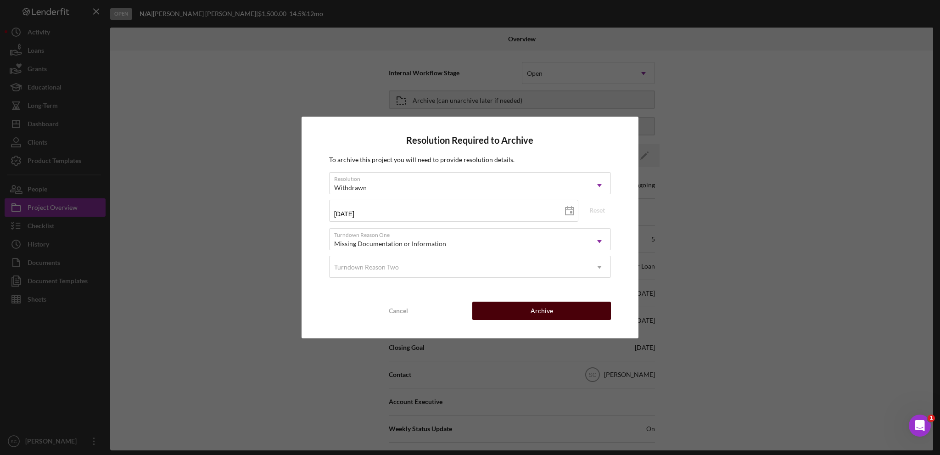
click at [501, 314] on button "Archive" at bounding box center [542, 311] width 139 height 18
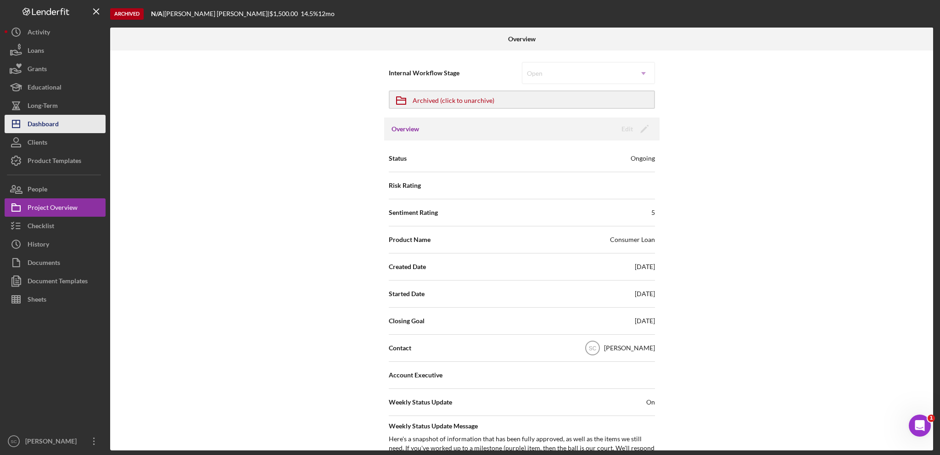
click at [62, 126] on button "Icon/Dashboard Dashboard" at bounding box center [55, 124] width 101 height 18
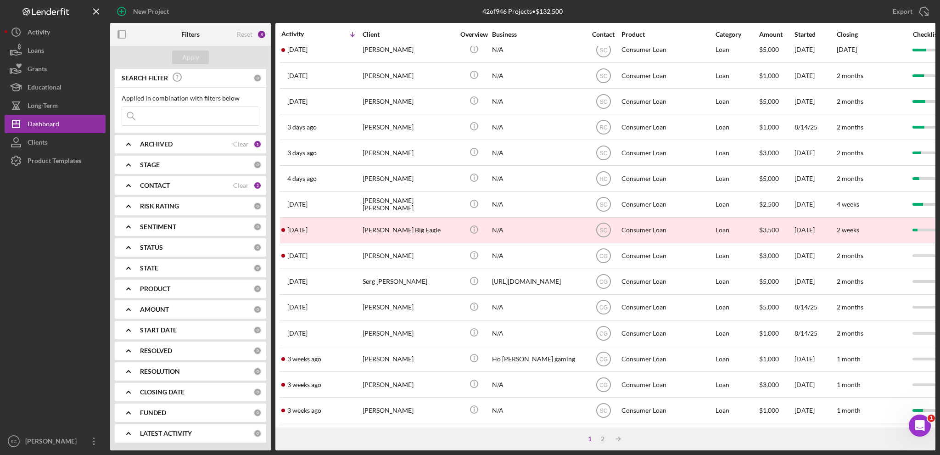
scroll to position [274, 0]
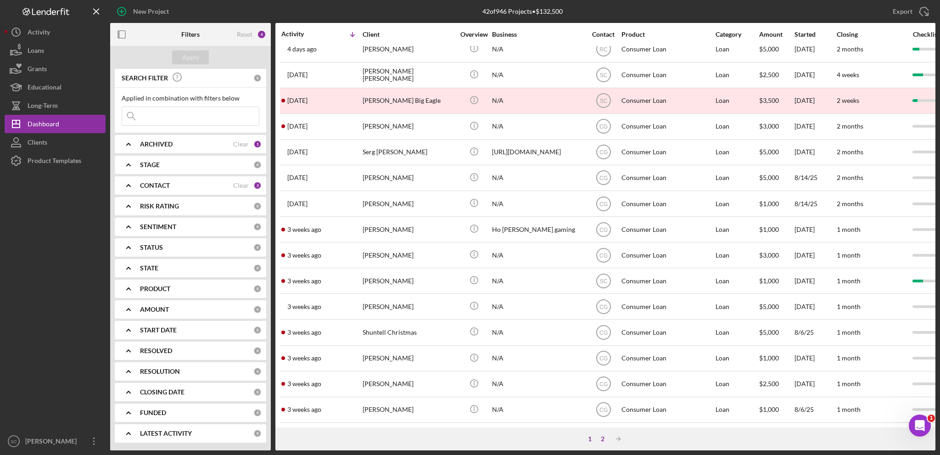
click at [602, 439] on div "2" at bounding box center [603, 438] width 13 height 7
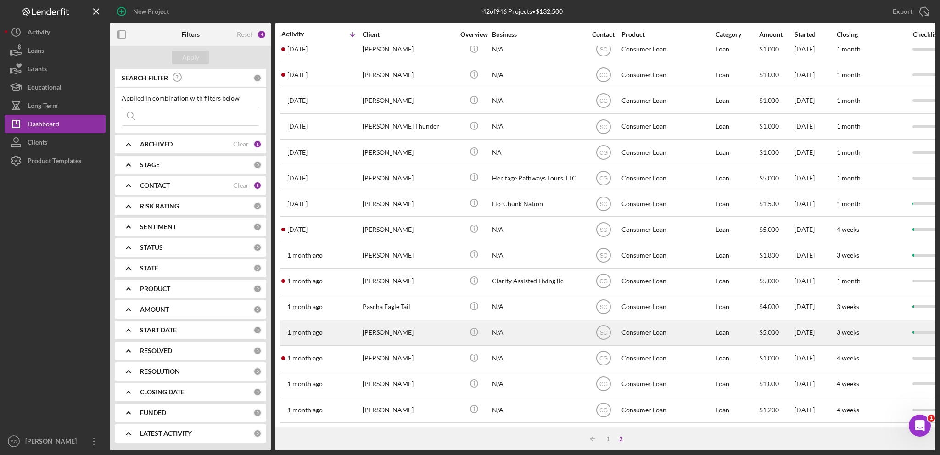
scroll to position [68, 0]
